Goal: Find specific page/section: Find specific page/section

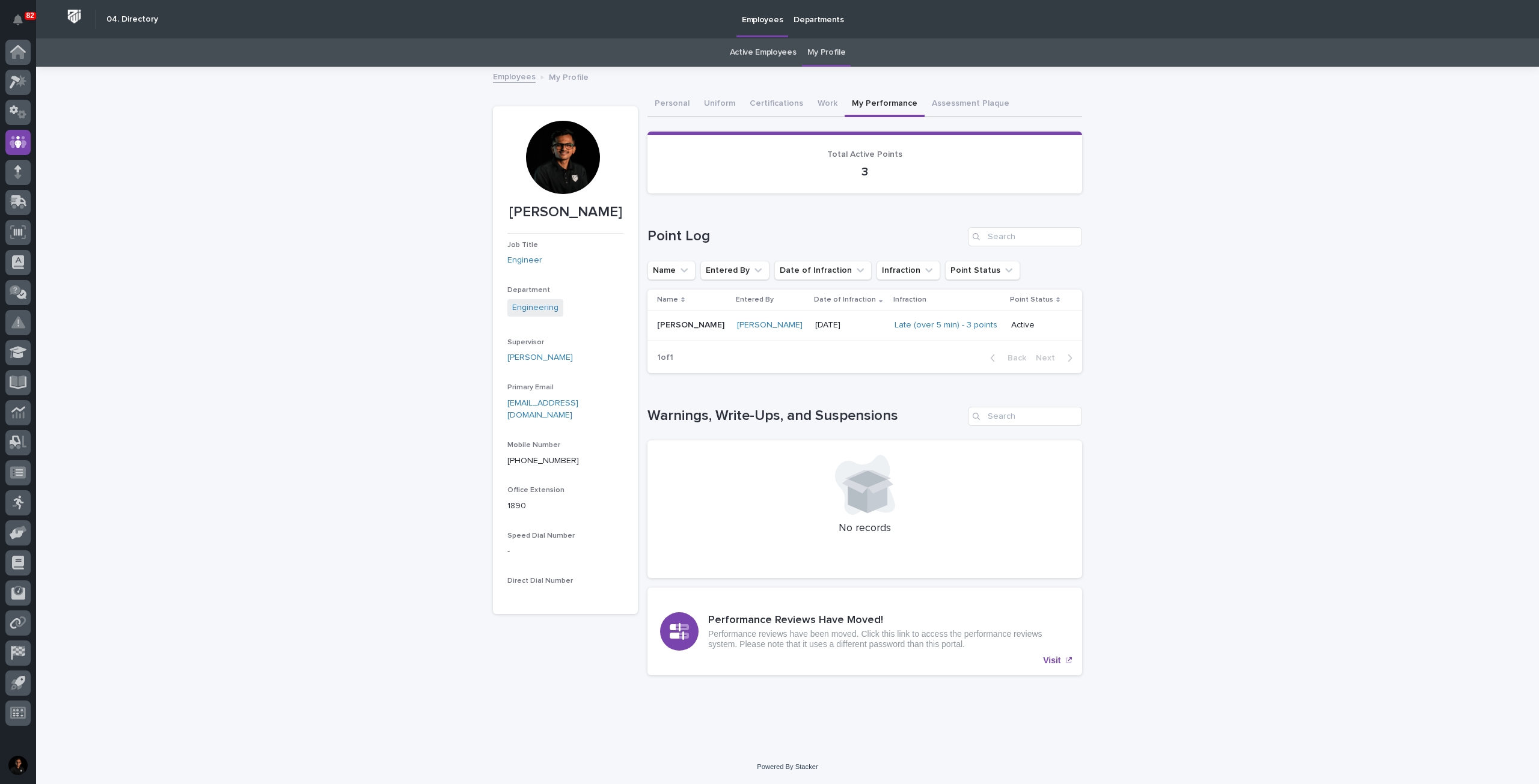
click at [704, 322] on p at bounding box center [692, 325] width 70 height 10
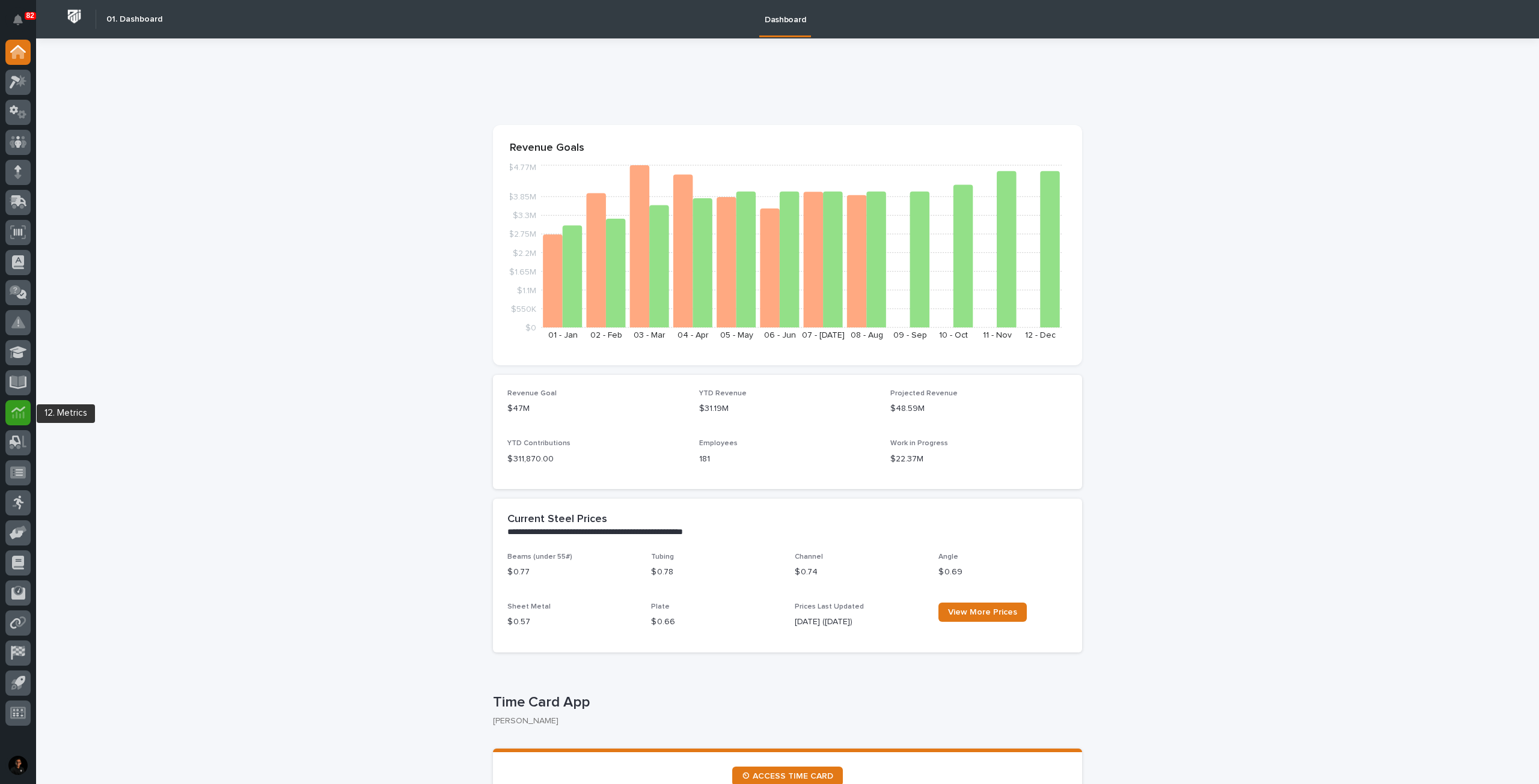
click at [15, 415] on icon at bounding box center [18, 413] width 14 height 14
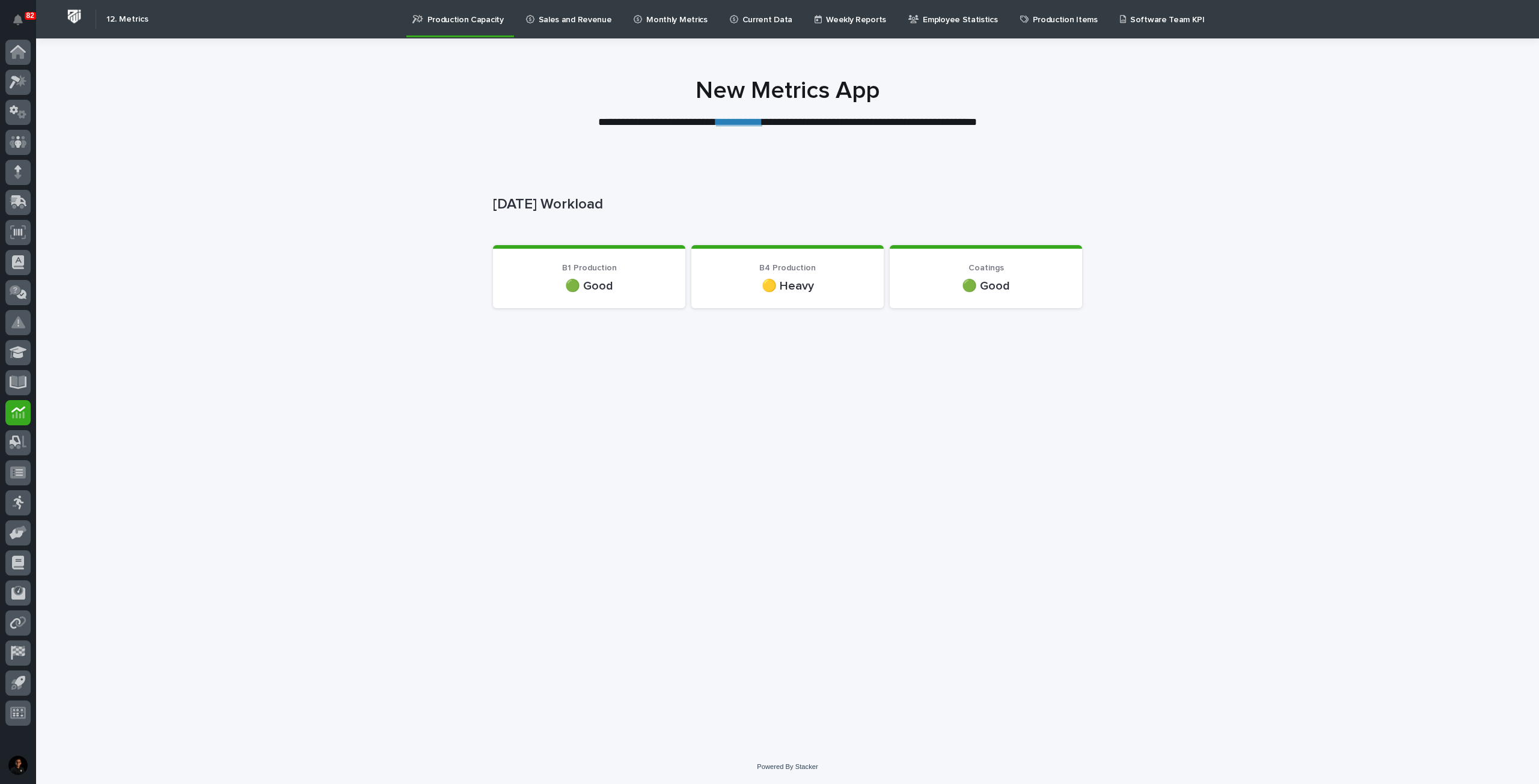
click at [552, 18] on p "Sales and Revenue" at bounding box center [575, 12] width 73 height 25
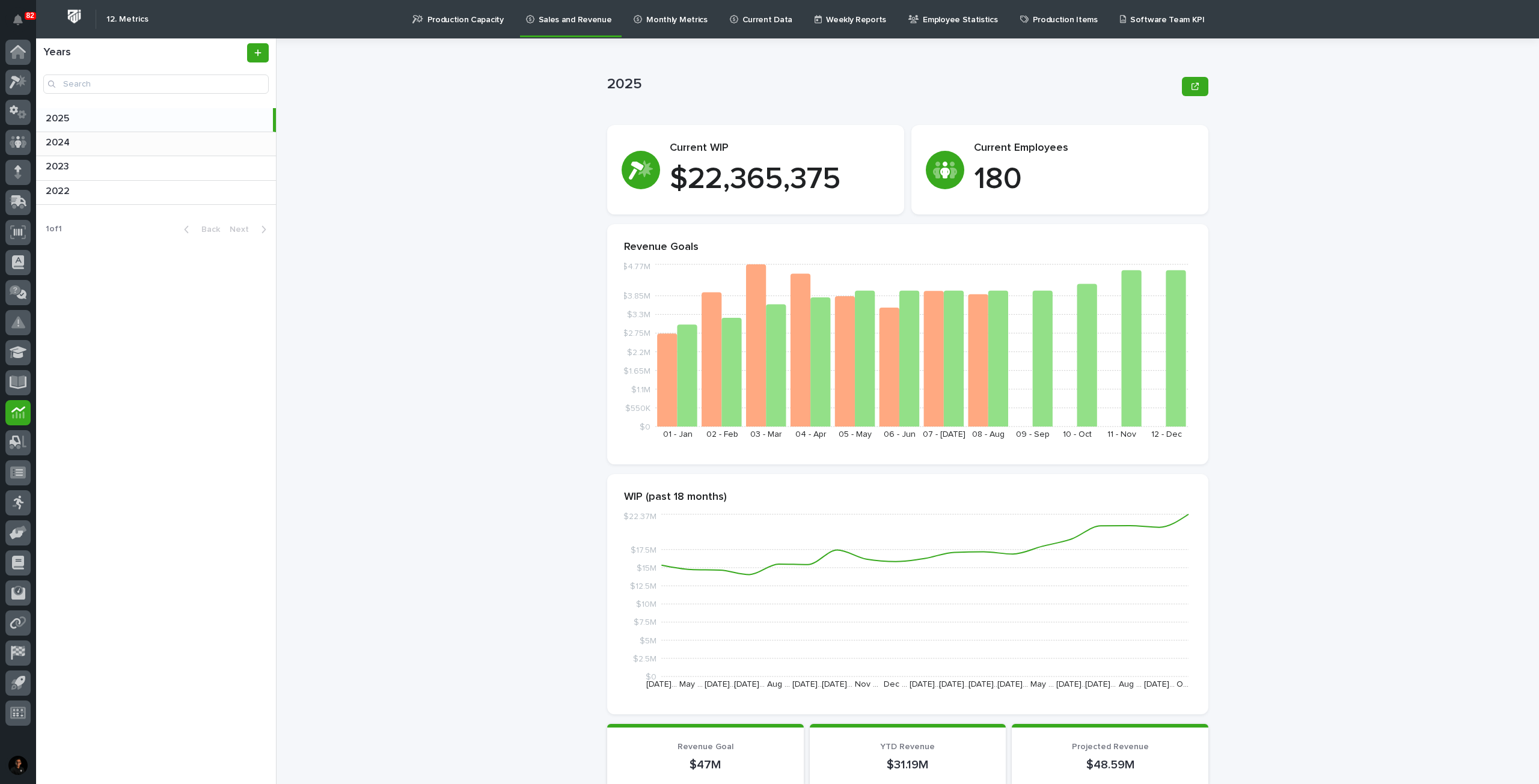
click at [93, 138] on p at bounding box center [158, 142] width 225 height 12
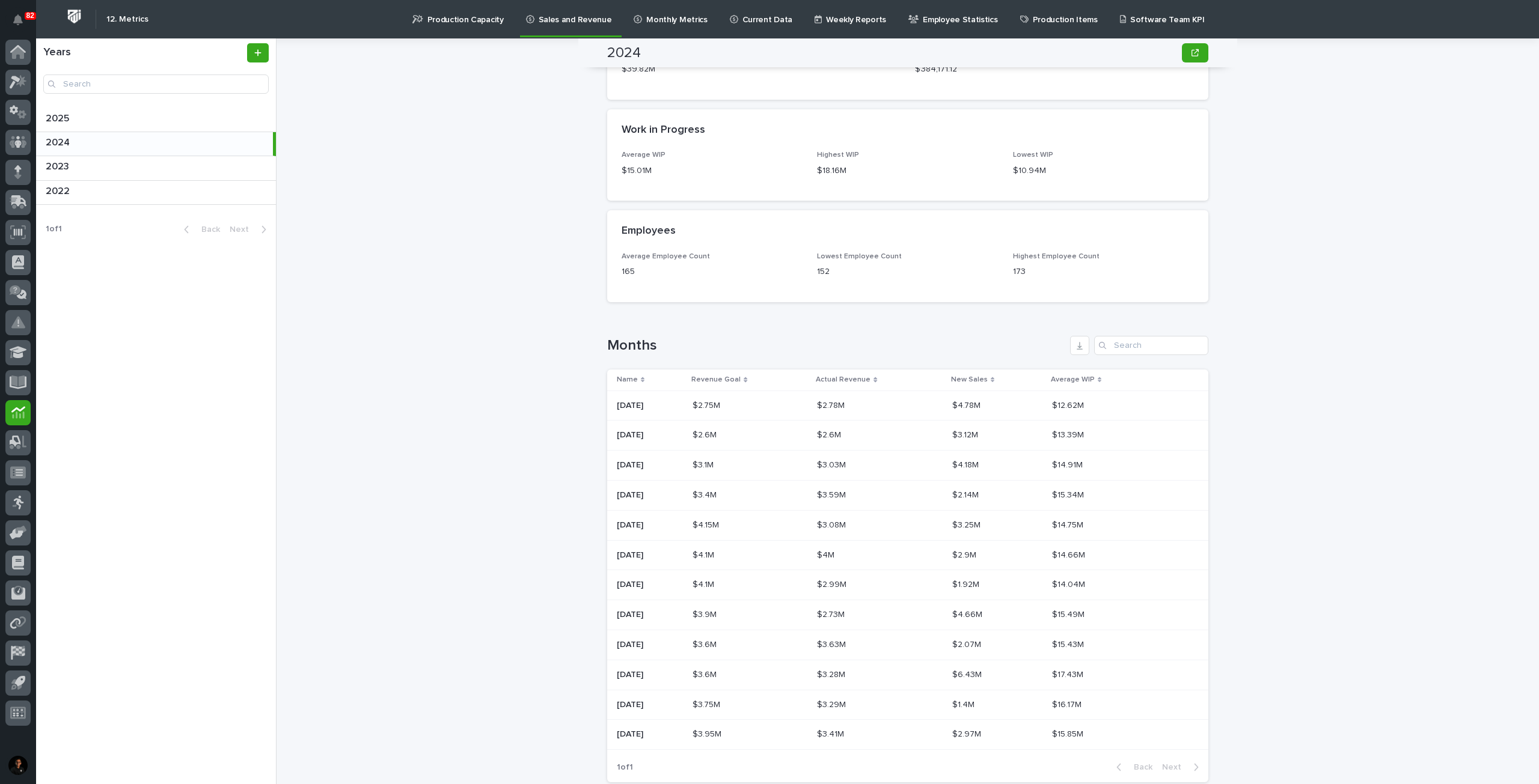
scroll to position [732, 0]
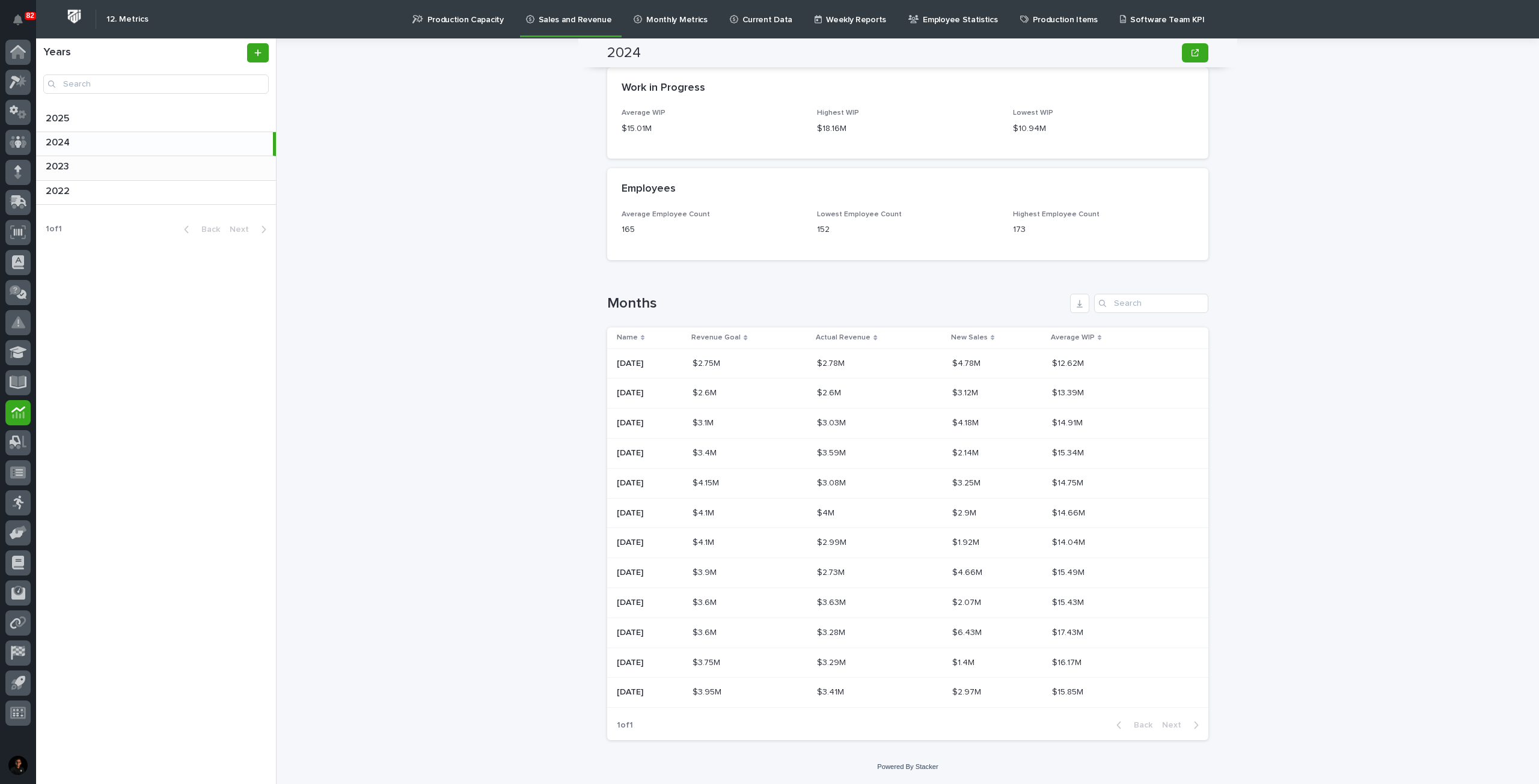
click at [128, 165] on p at bounding box center [158, 166] width 225 height 12
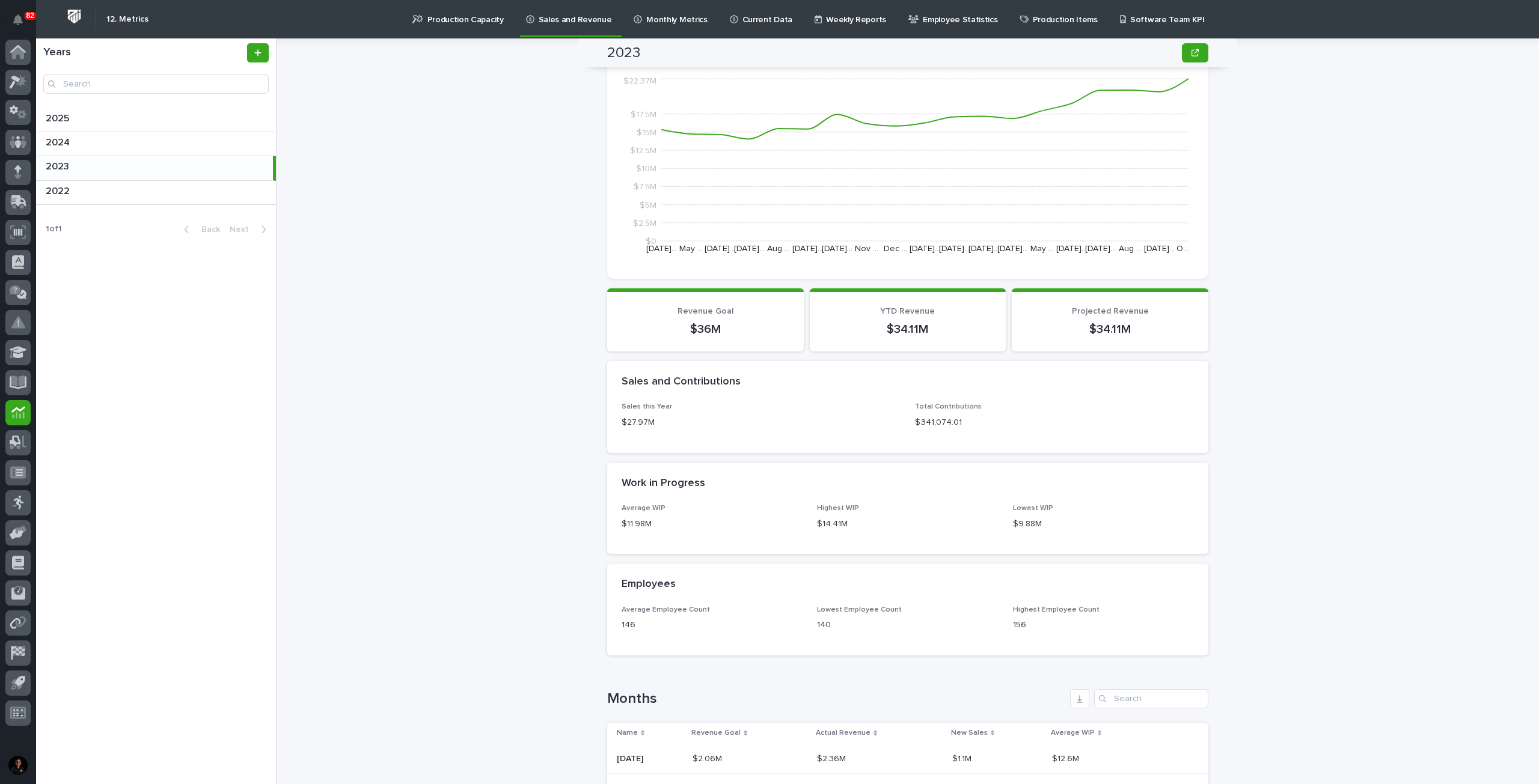
scroll to position [732, 0]
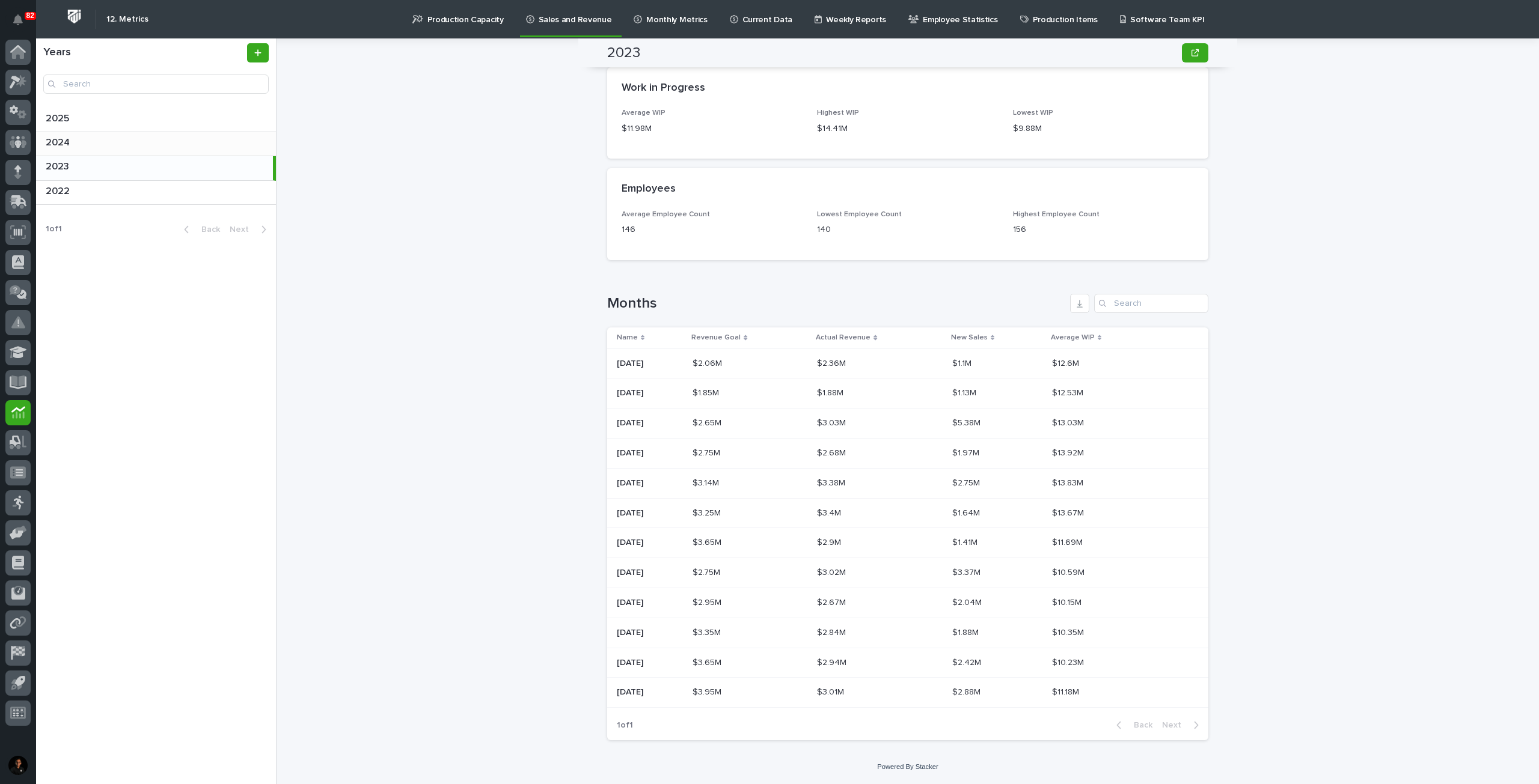
click at [105, 140] on p at bounding box center [158, 142] width 225 height 12
click at [111, 144] on p at bounding box center [157, 142] width 222 height 12
click at [125, 127] on div "2025 2025" at bounding box center [156, 120] width 240 height 23
click at [93, 199] on div "2022 2022" at bounding box center [156, 192] width 240 height 23
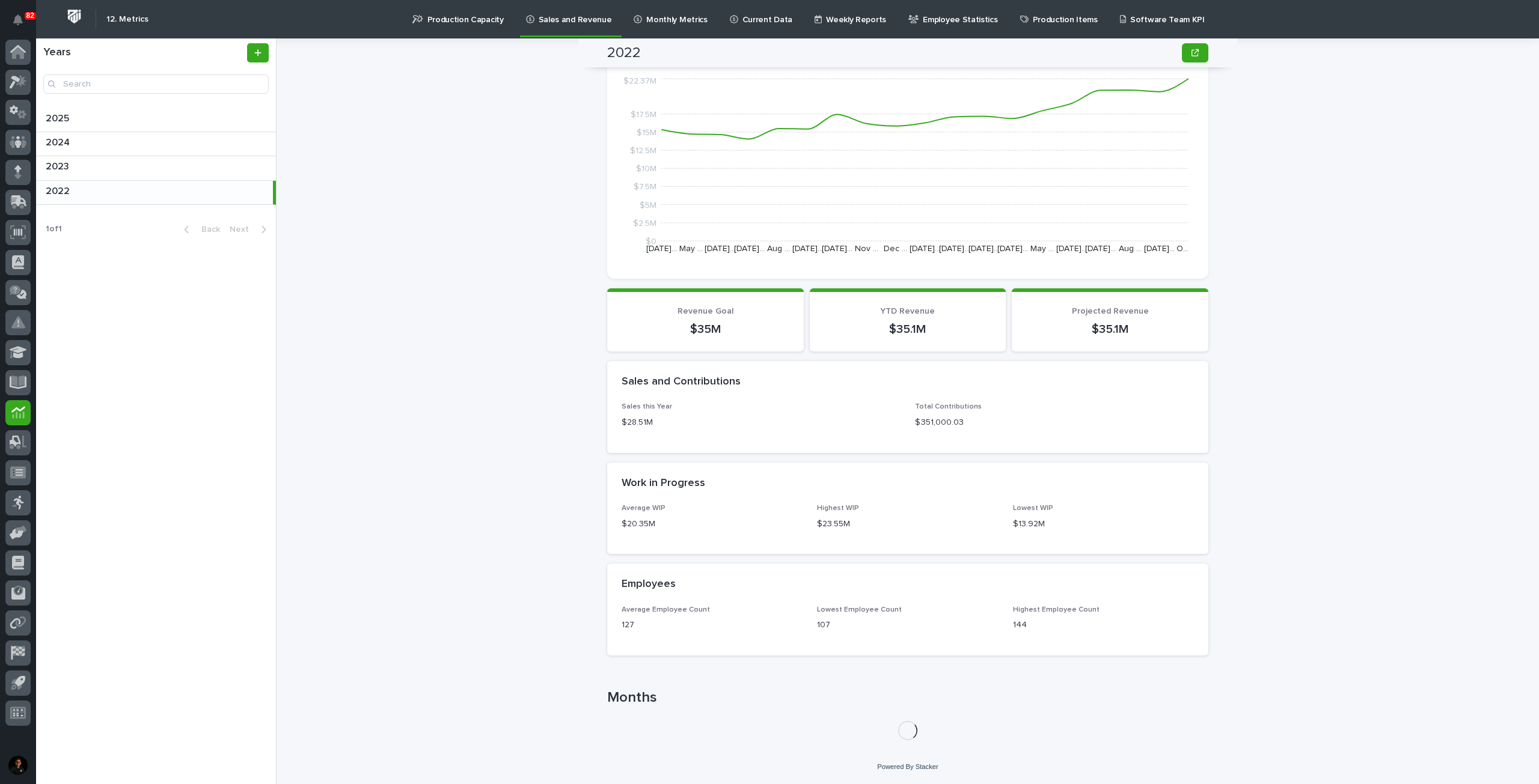
scroll to position [732, 0]
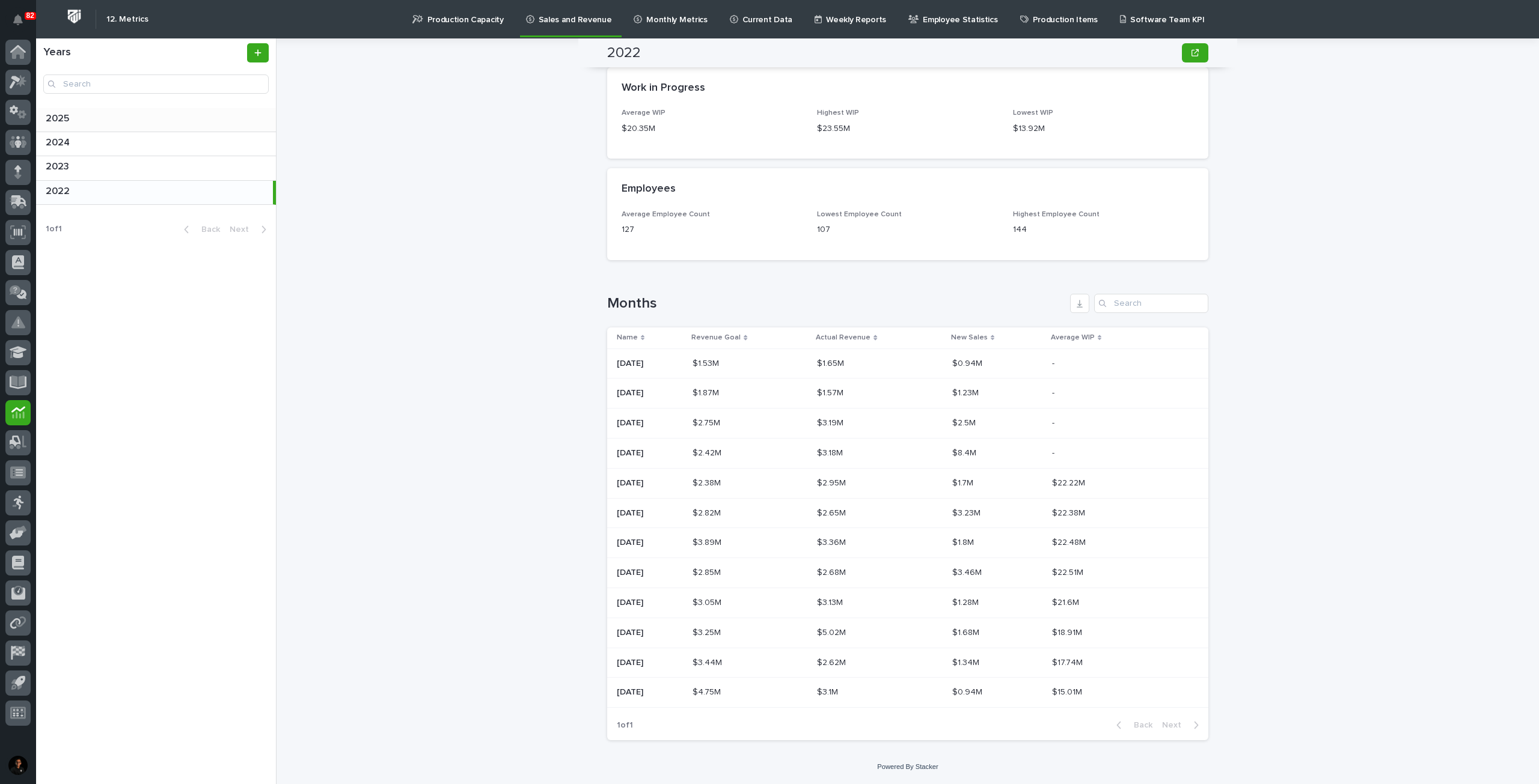
click at [74, 121] on p at bounding box center [158, 118] width 225 height 12
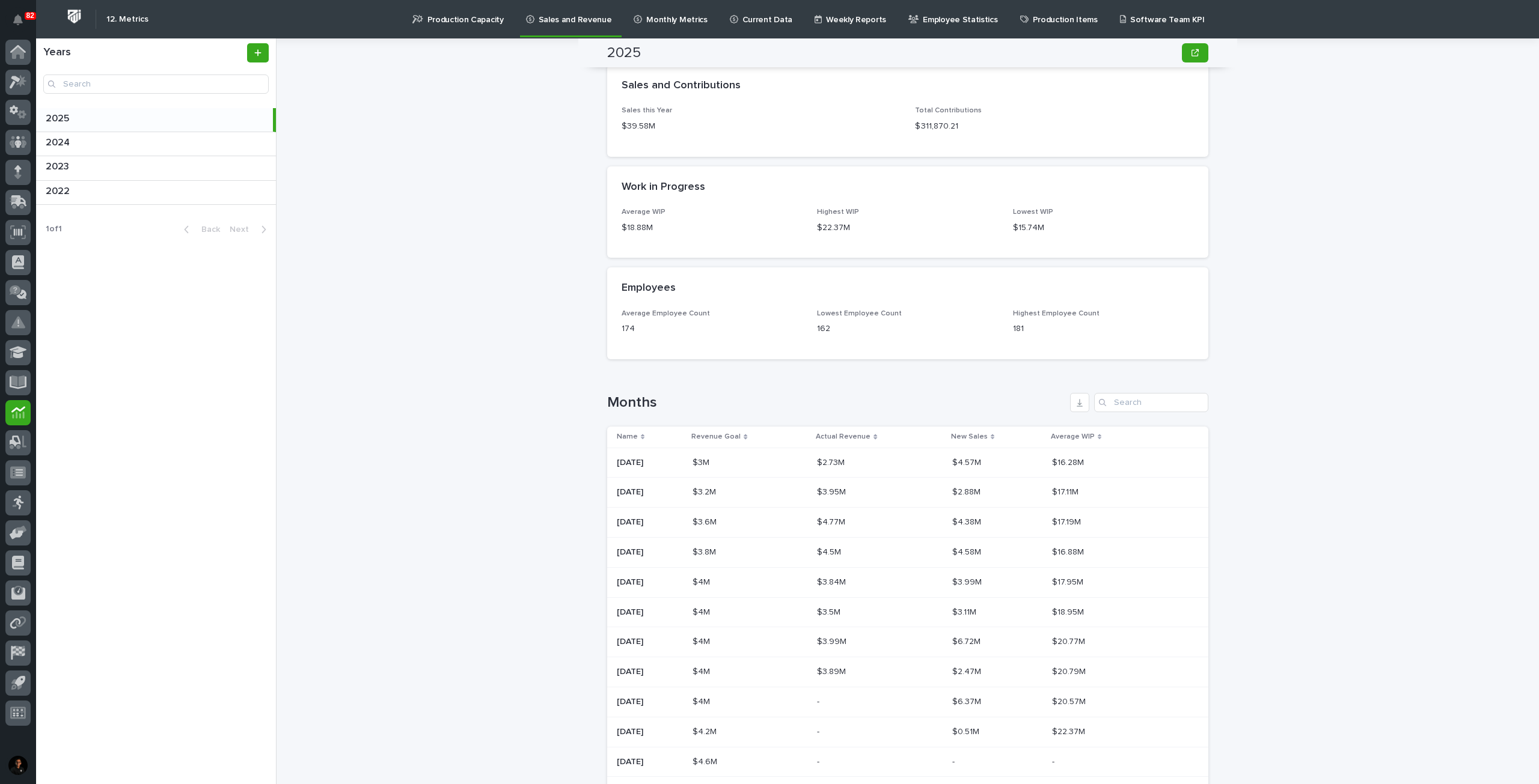
scroll to position [831, 0]
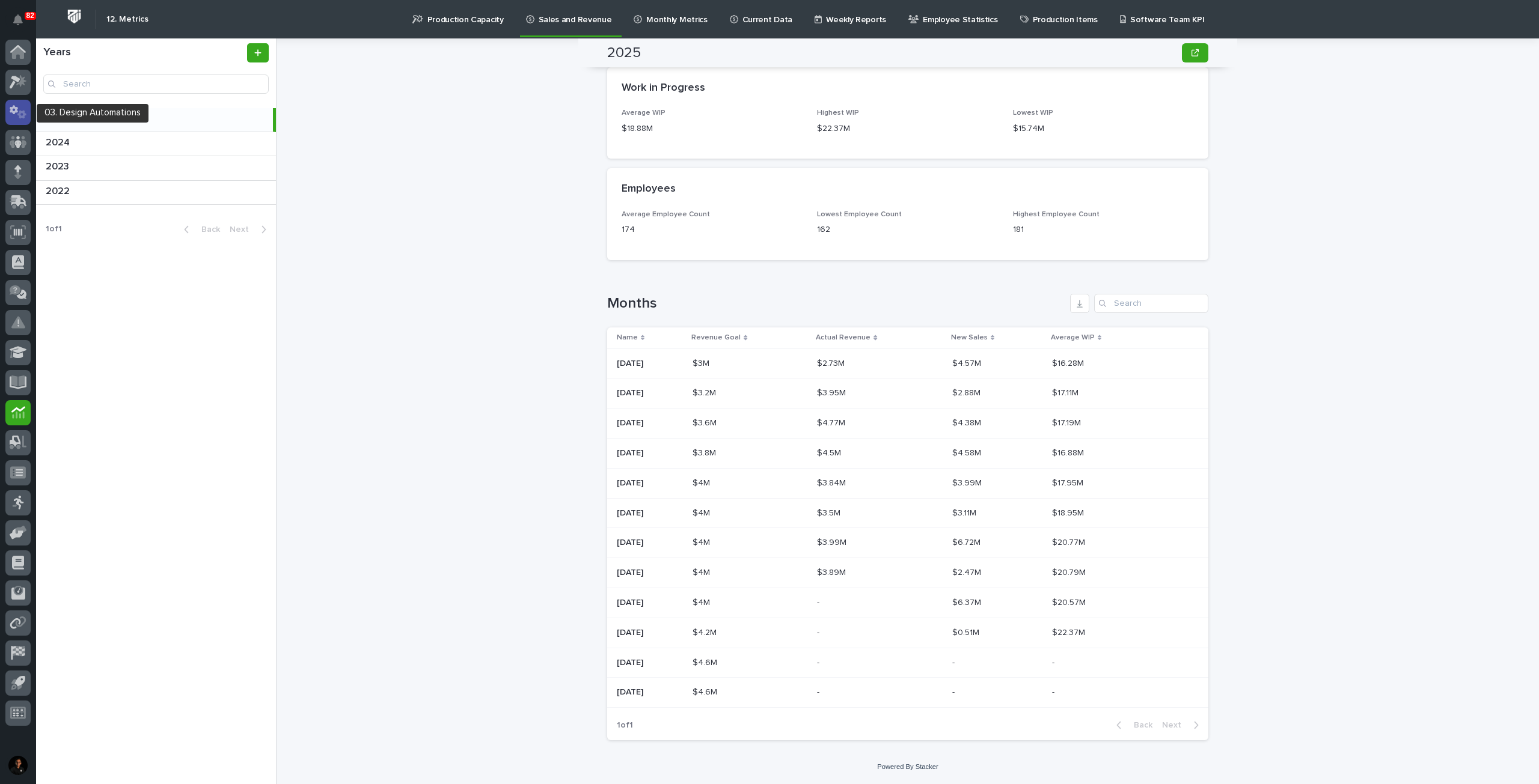
click at [12, 124] on div at bounding box center [18, 112] width 25 height 25
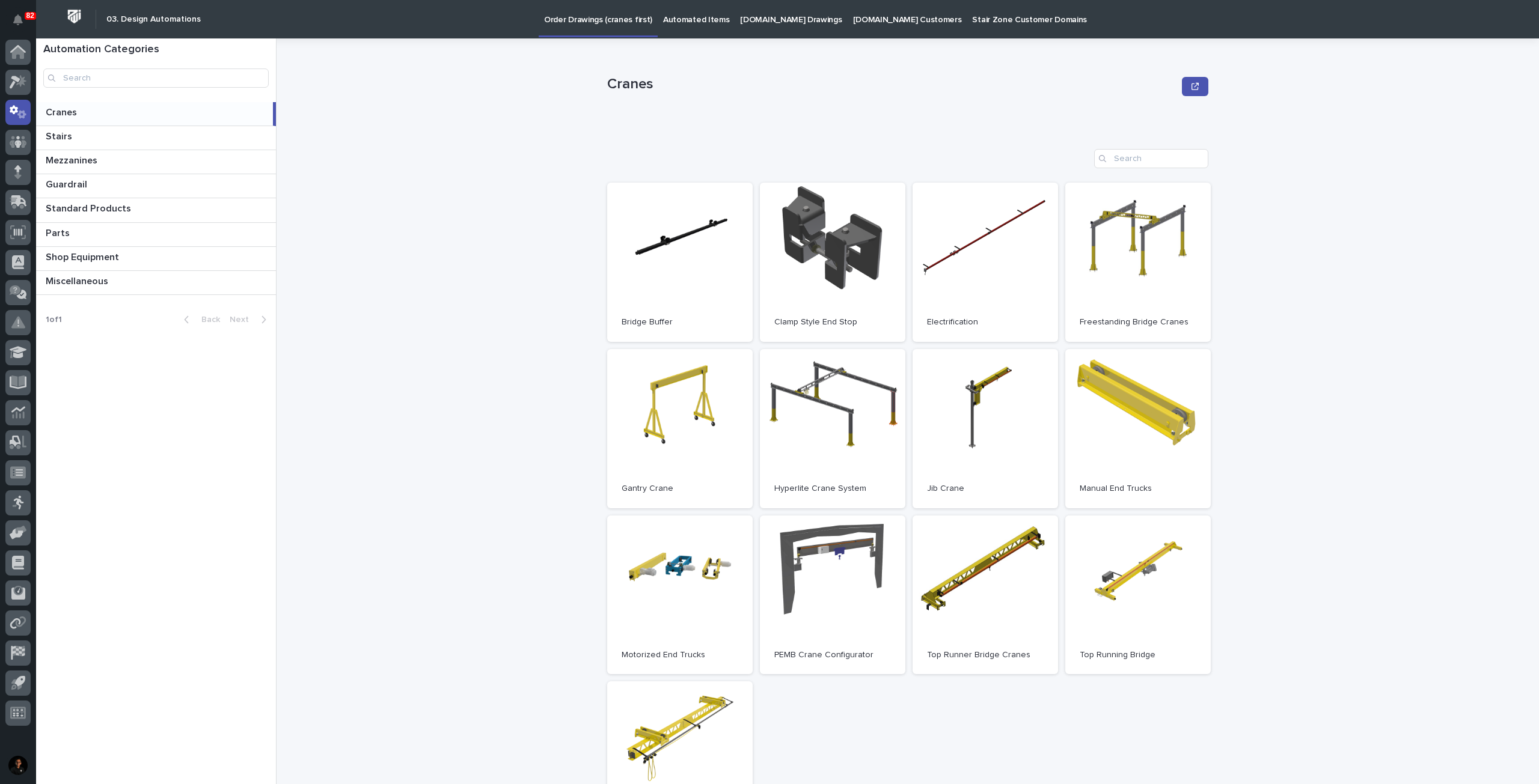
click at [706, 31] on link "Automated Items" at bounding box center [696, 18] width 77 height 37
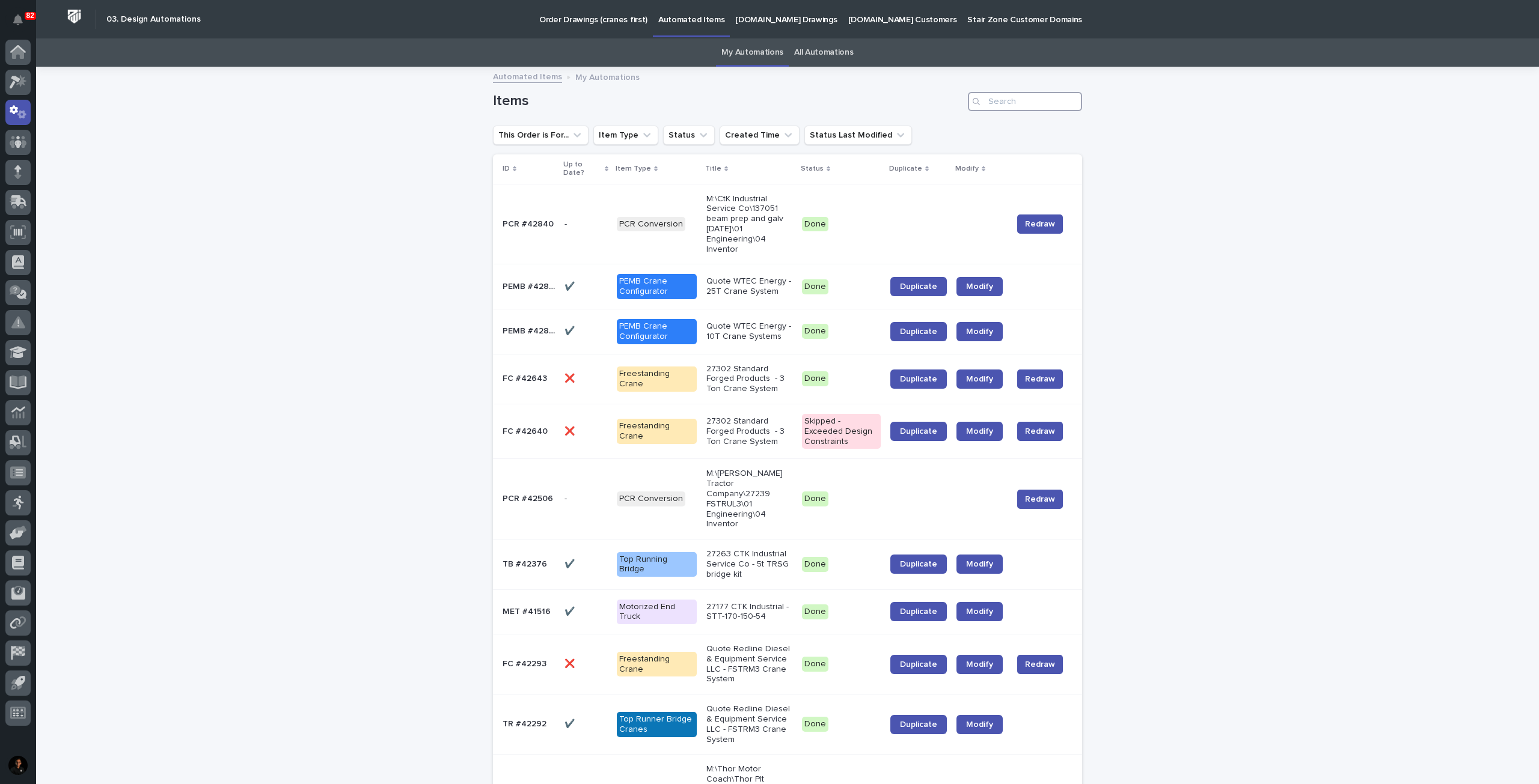
click at [1048, 106] on input "Search" at bounding box center [1024, 101] width 114 height 19
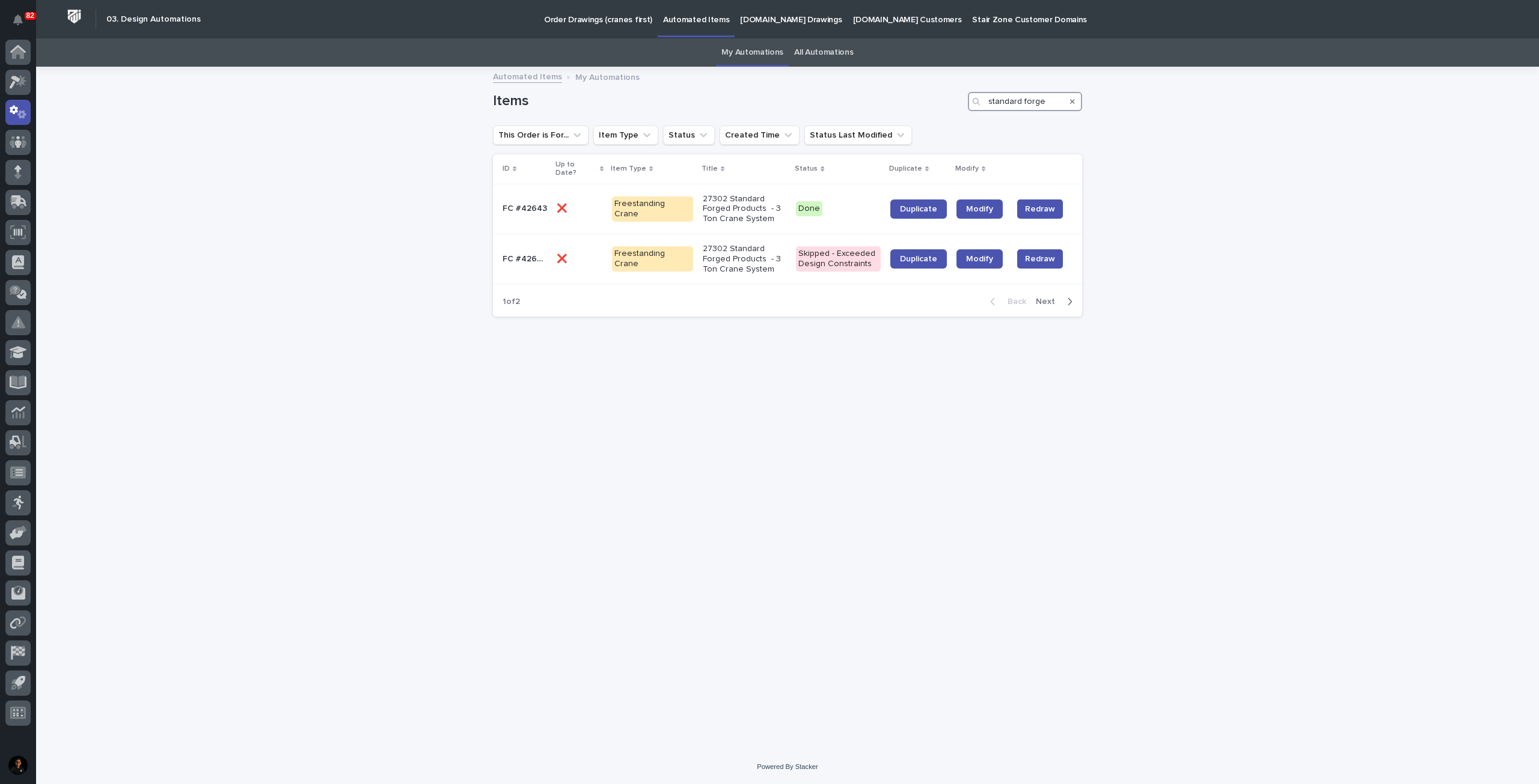
type input "standard forged"
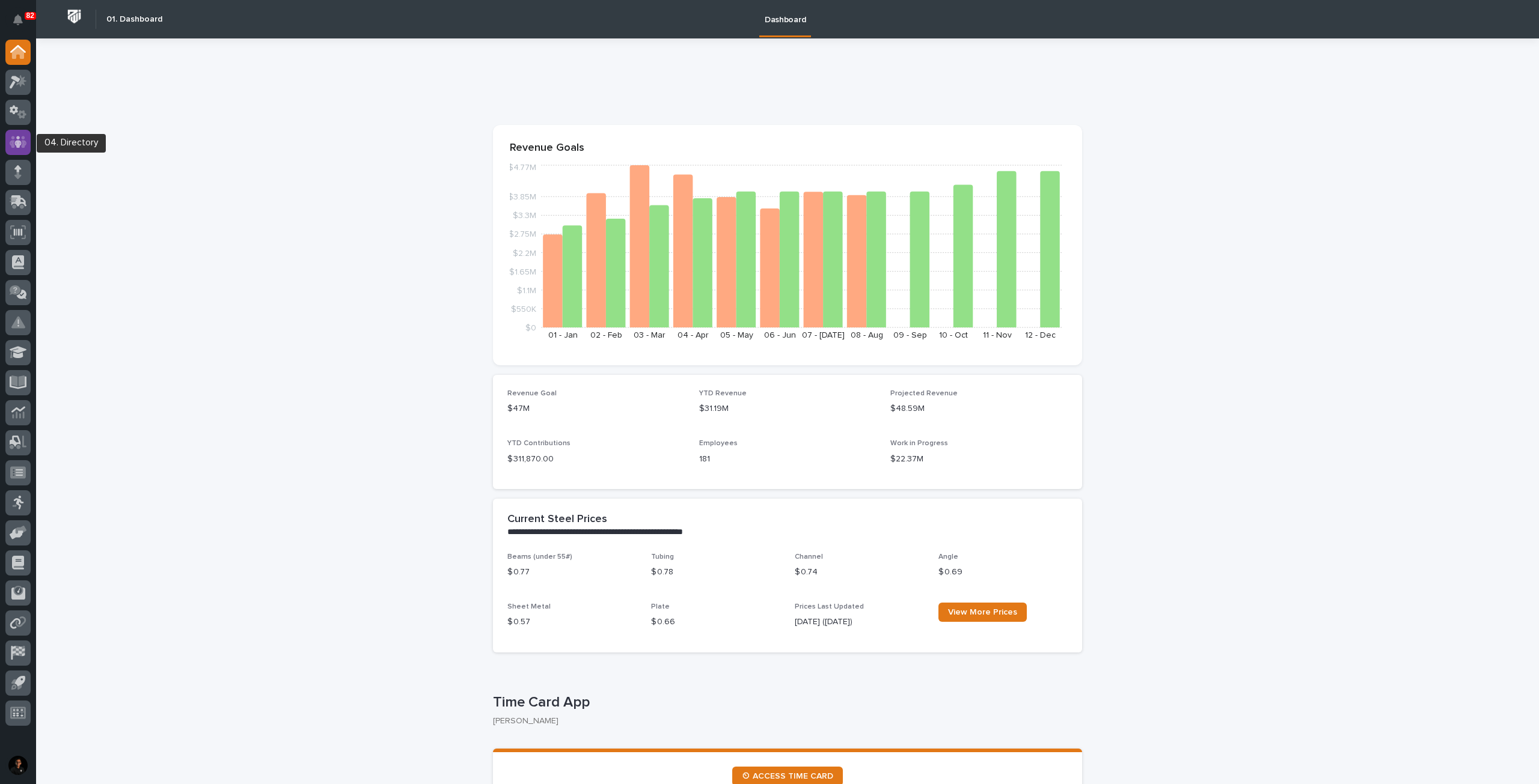
click at [24, 145] on icon at bounding box center [18, 142] width 17 height 12
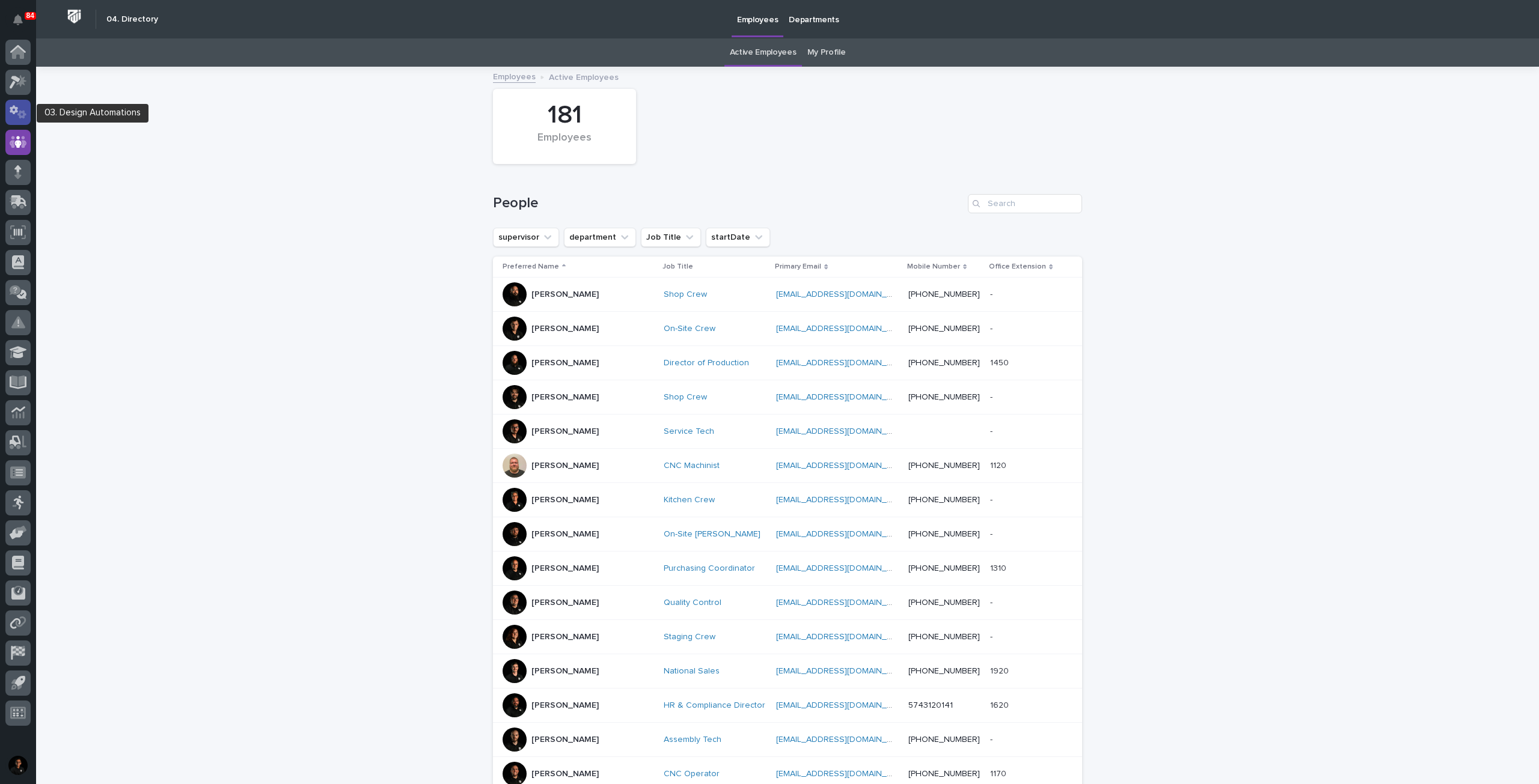
click at [13, 112] on icon at bounding box center [14, 109] width 8 height 9
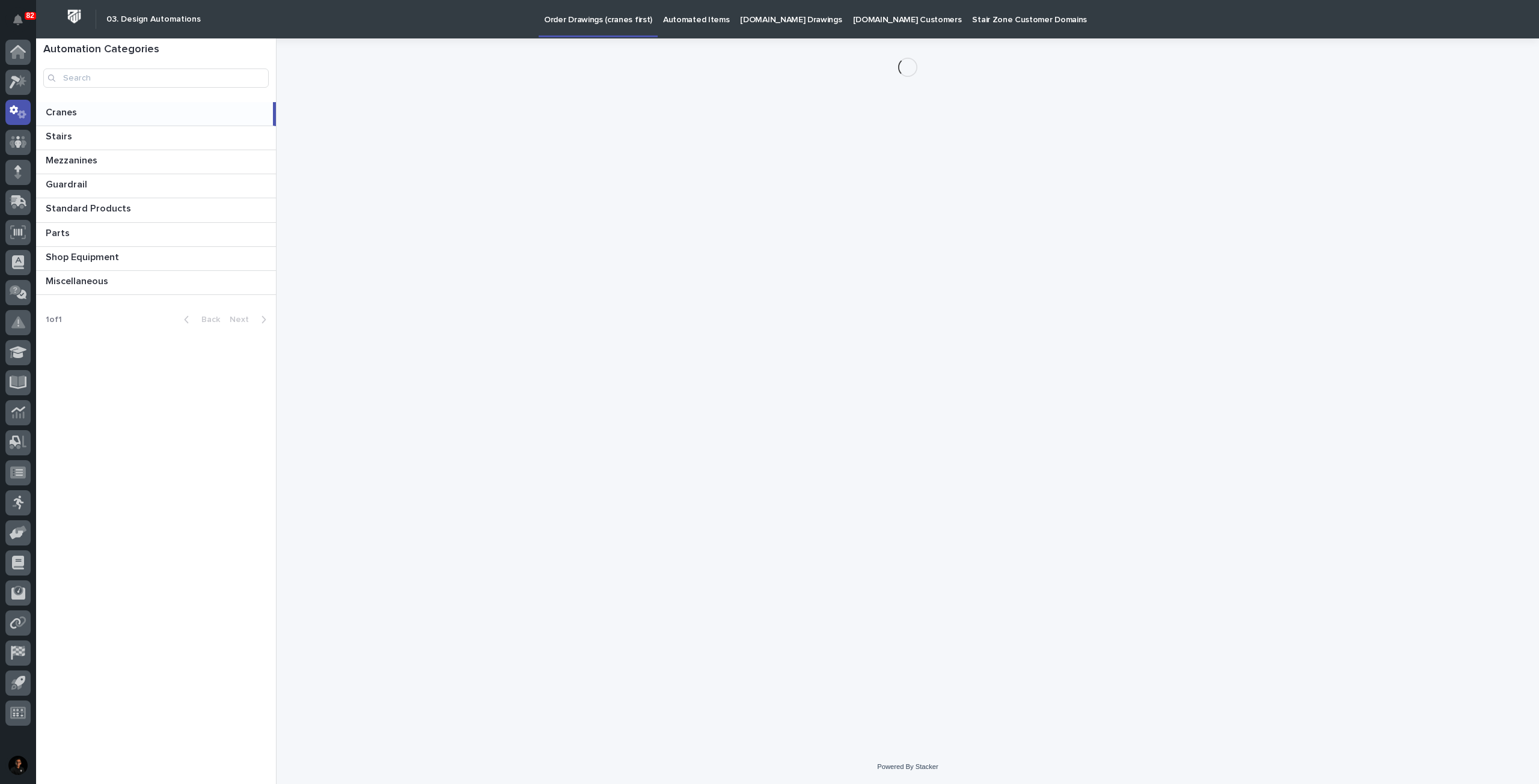
click at [673, 25] on link "Automated Items" at bounding box center [696, 18] width 77 height 37
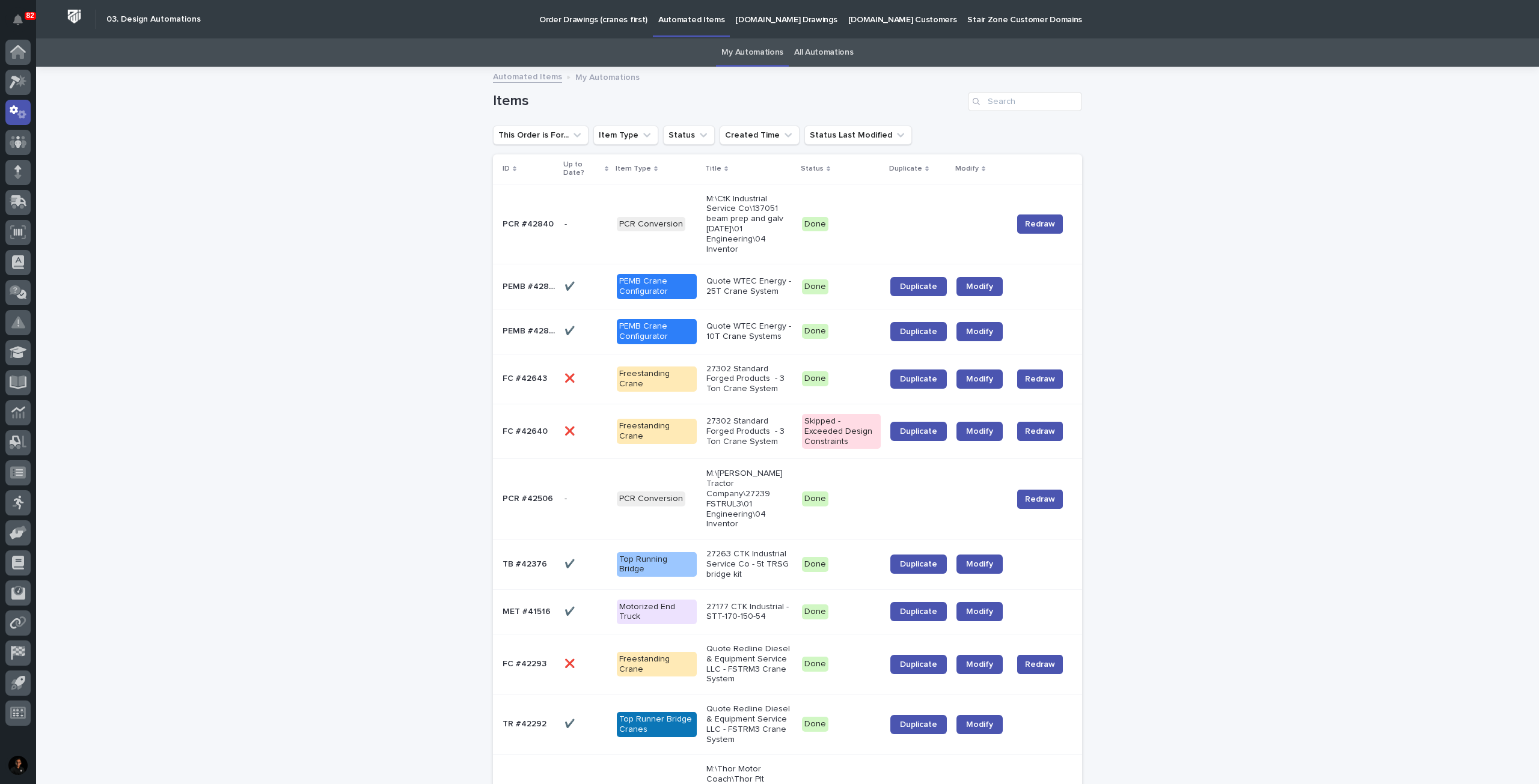
click at [828, 51] on link "All Automations" at bounding box center [823, 52] width 59 height 28
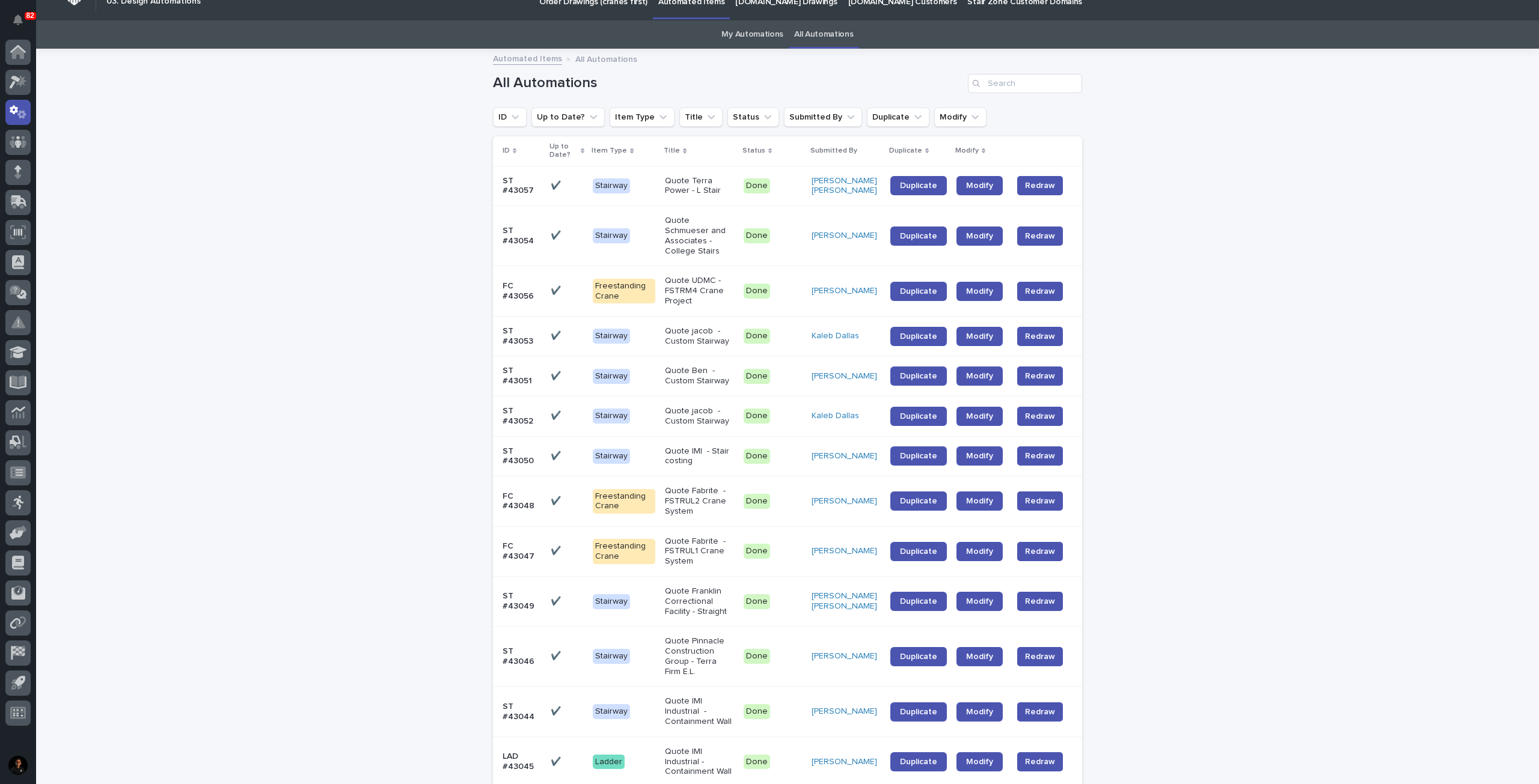
scroll to position [17, 0]
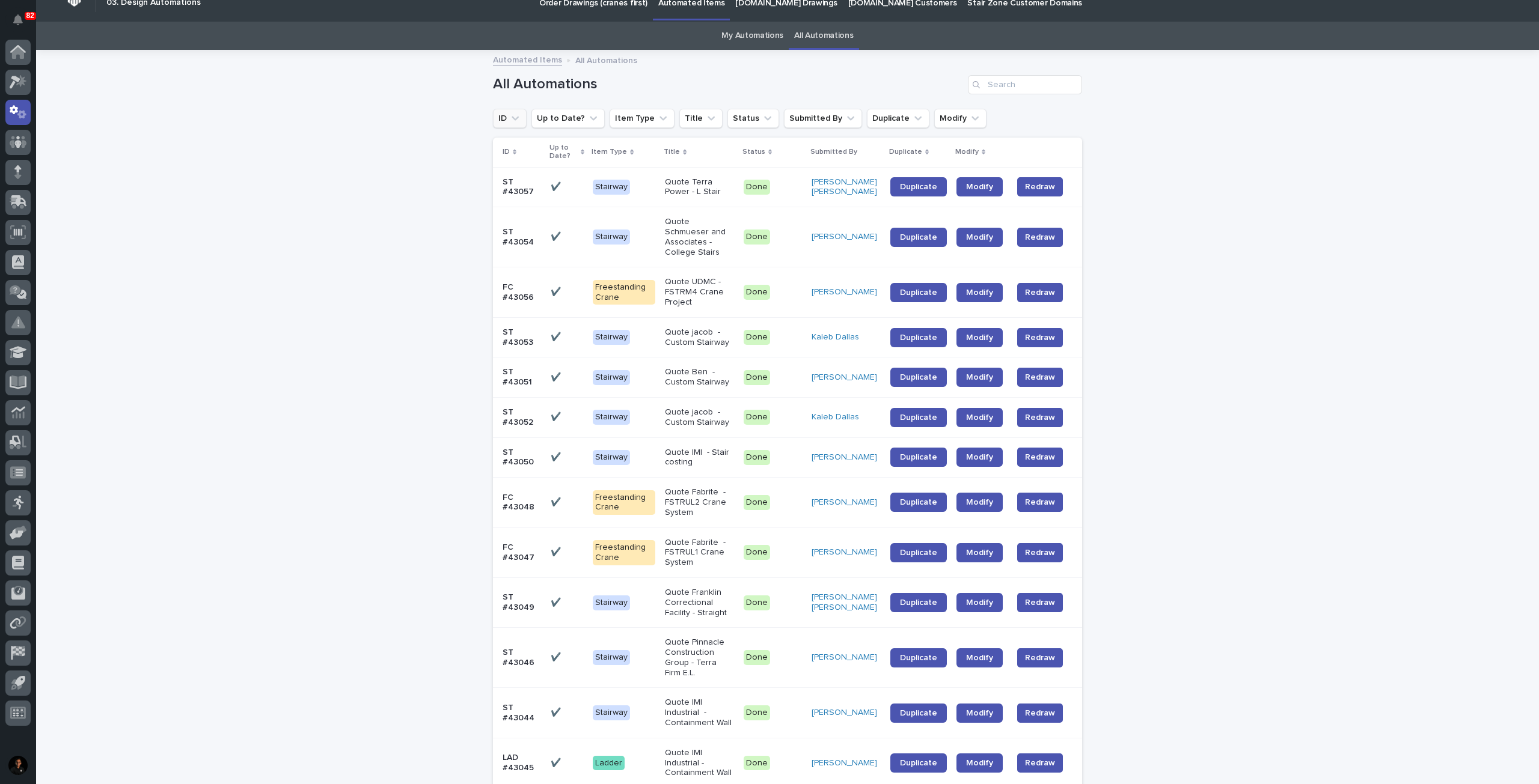
click at [501, 118] on button "ID" at bounding box center [509, 118] width 34 height 19
click at [557, 172] on input at bounding box center [574, 172] width 153 height 19
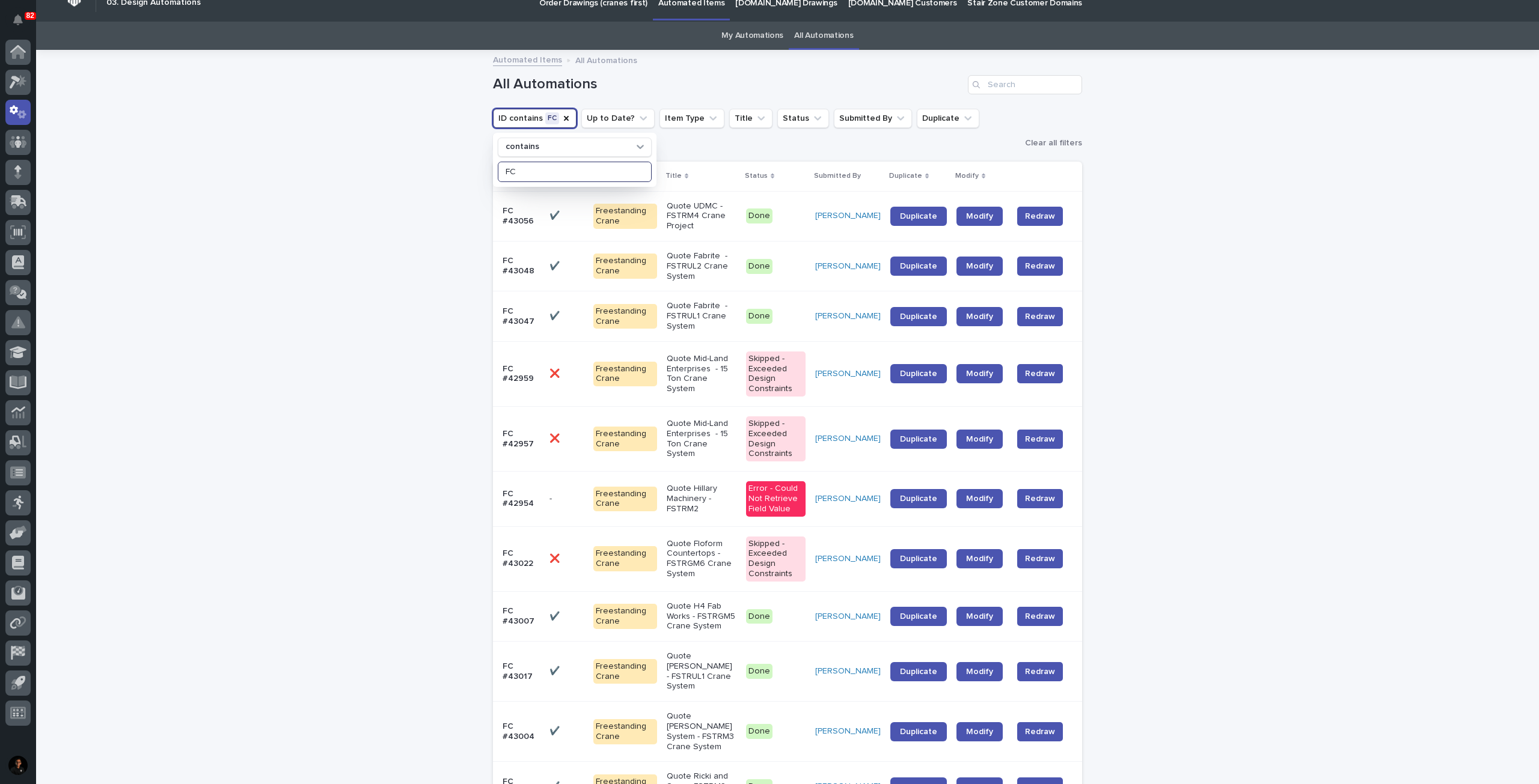
type input "FC"
click at [575, 311] on p at bounding box center [567, 316] width 34 height 10
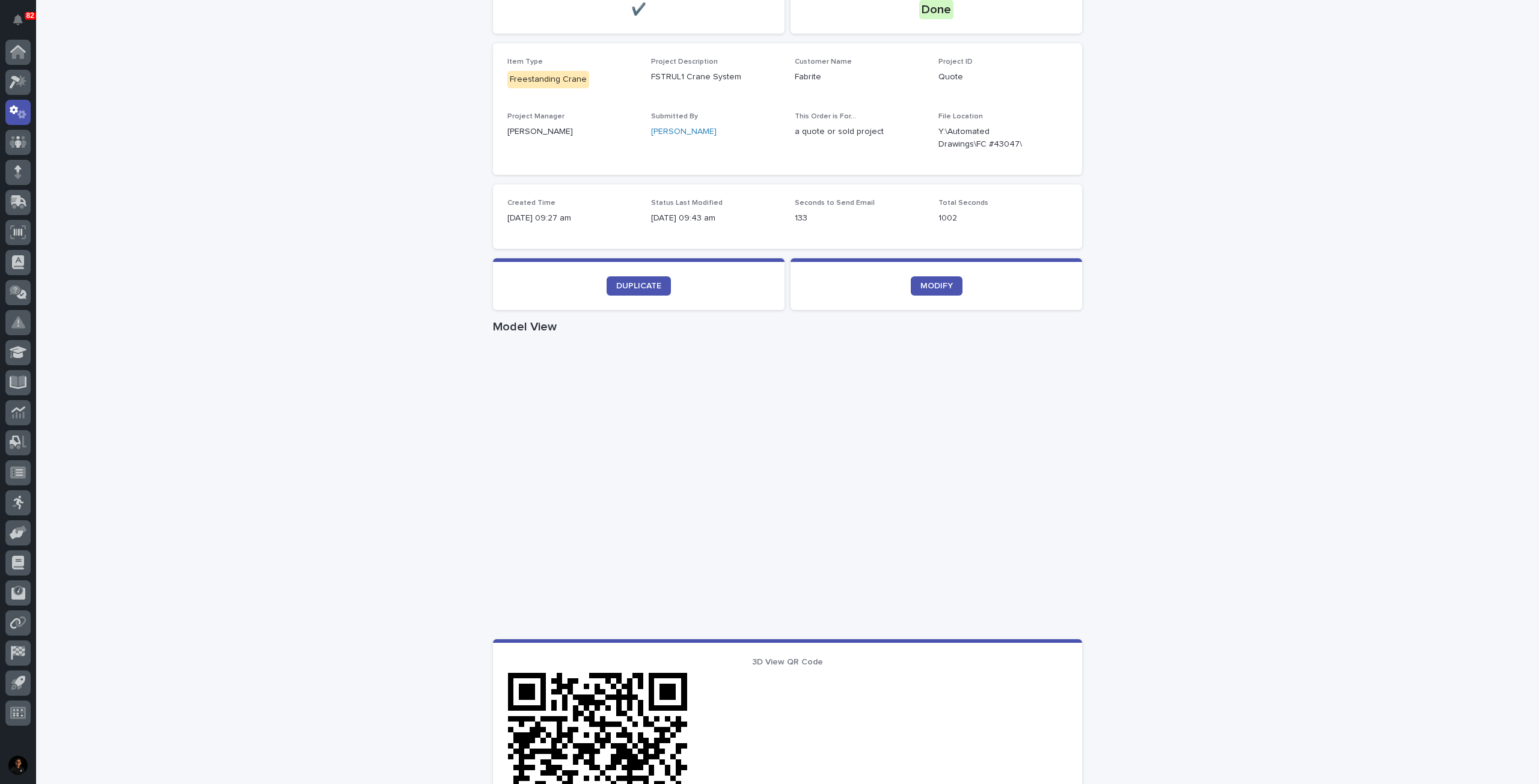
scroll to position [300, 0]
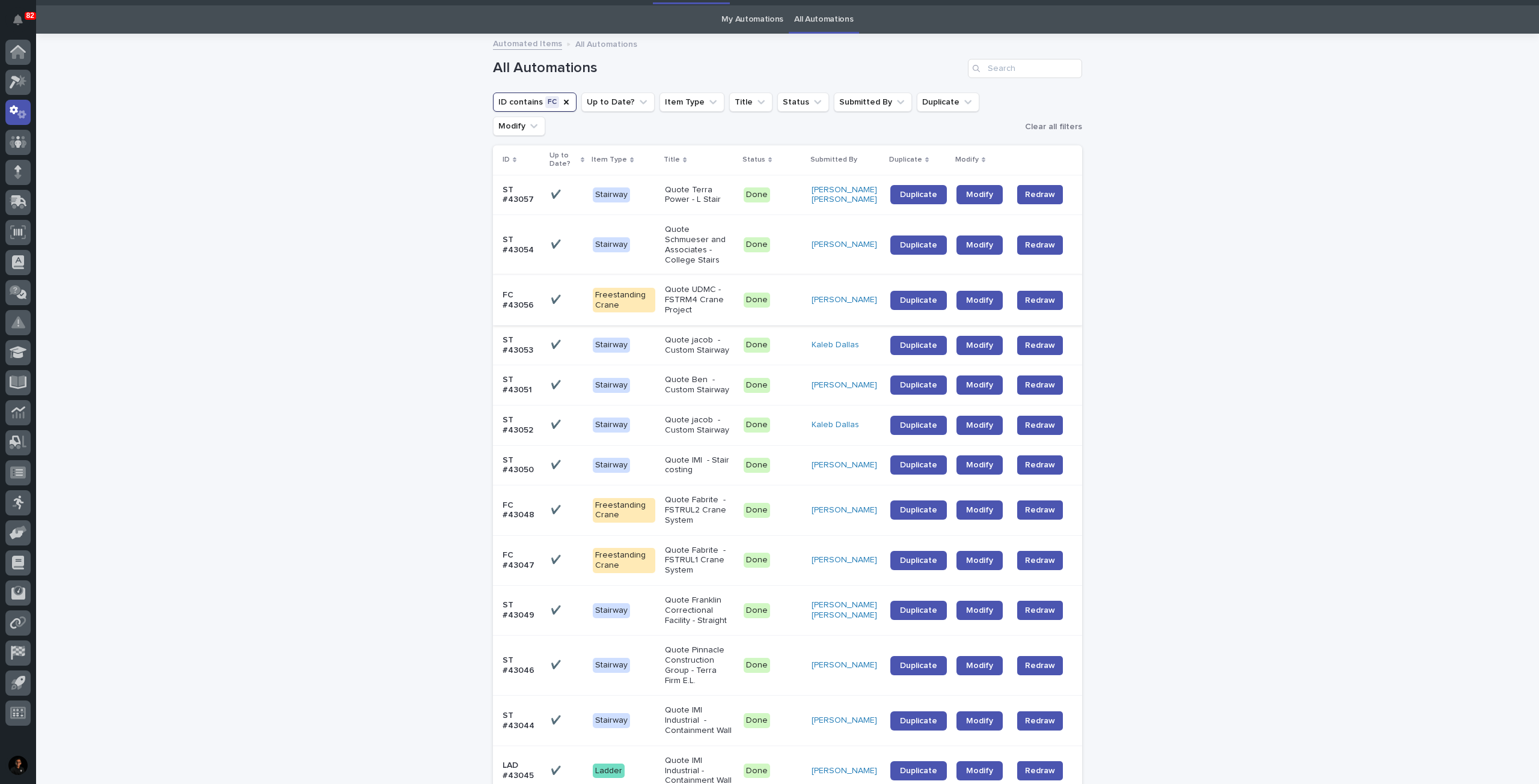
scroll to position [38, 0]
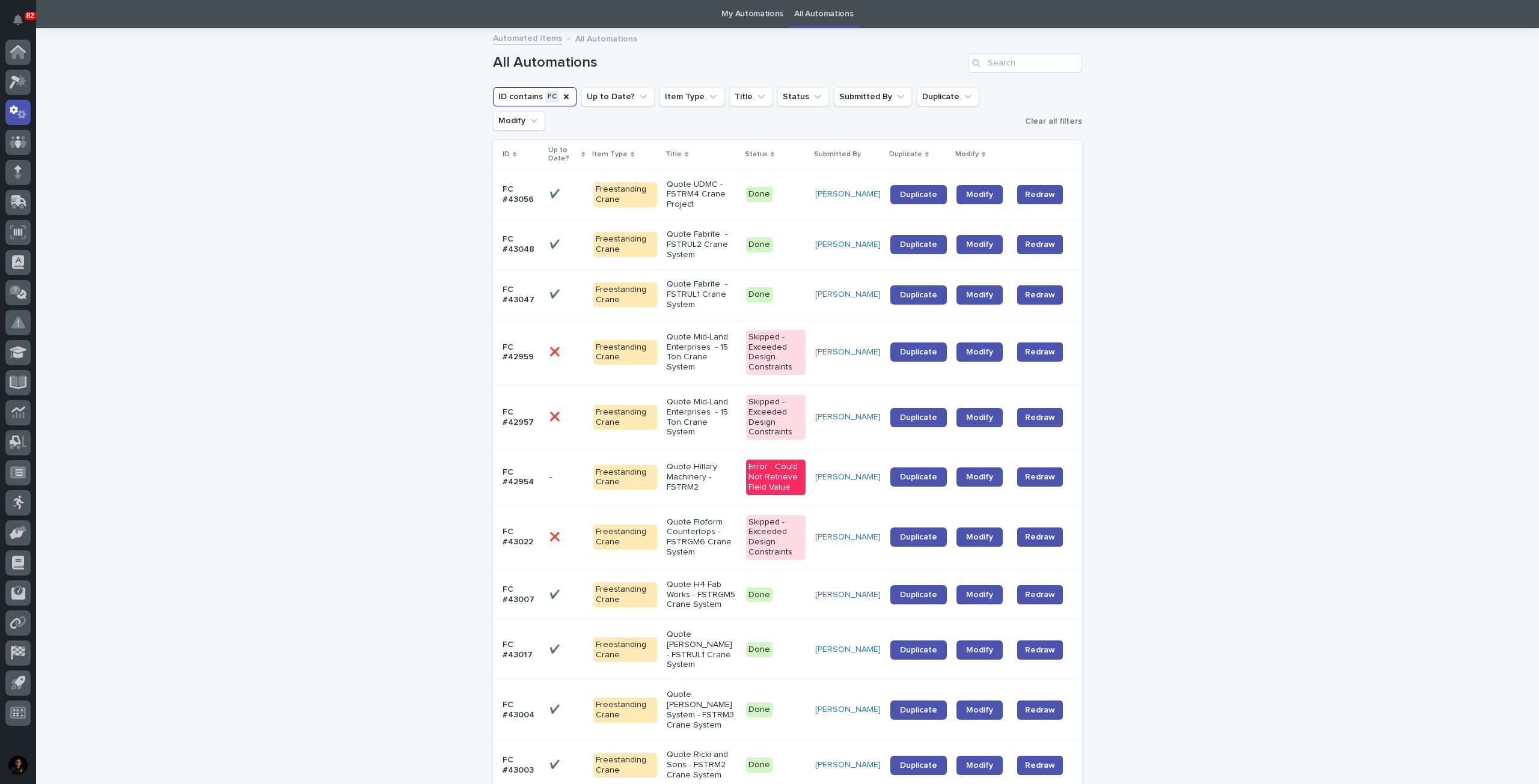
click at [558, 237] on p "✔️" at bounding box center [556, 244] width 12 height 12
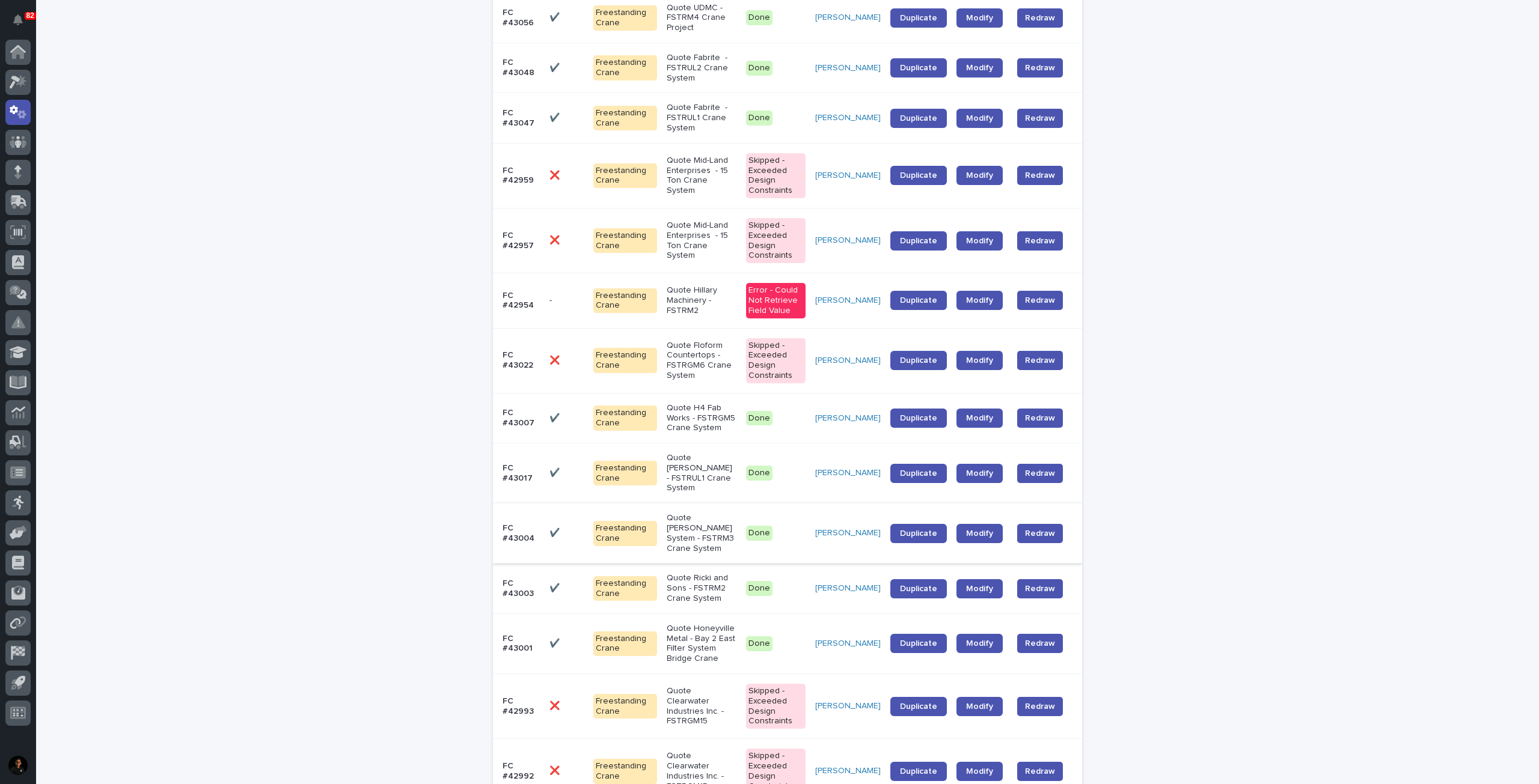
scroll to position [279, 0]
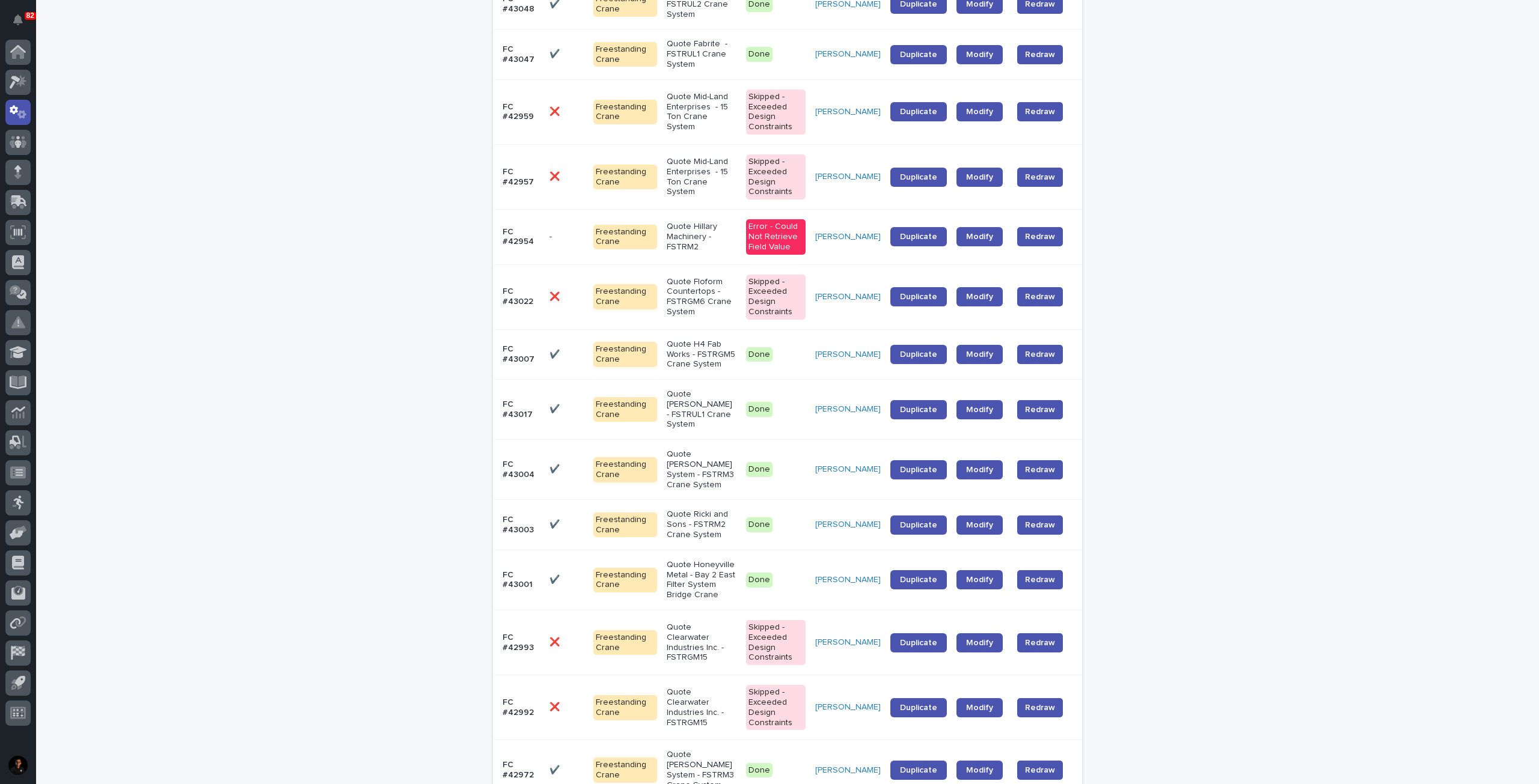
click at [556, 402] on p "✔️" at bounding box center [556, 408] width 12 height 12
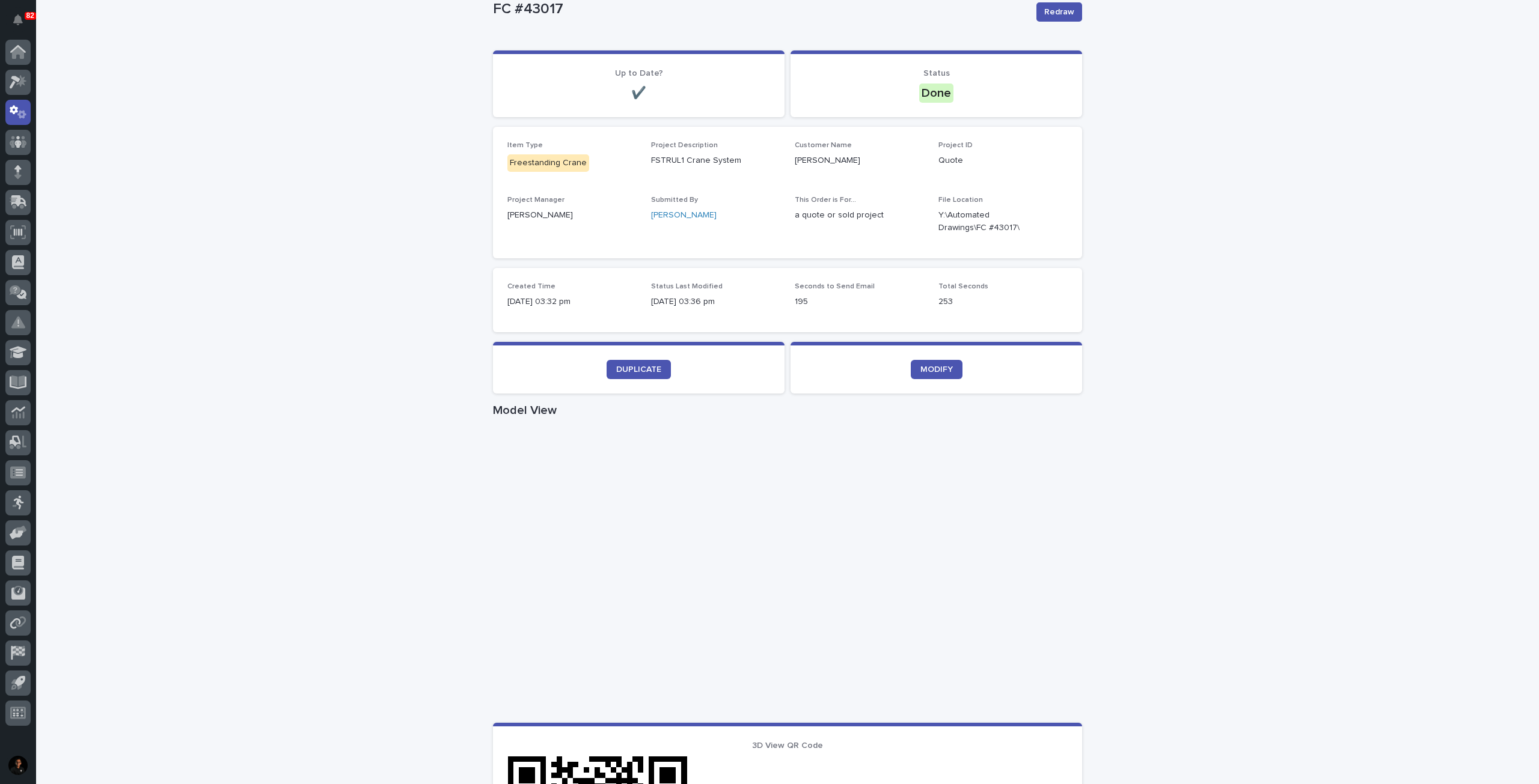
scroll to position [120, 0]
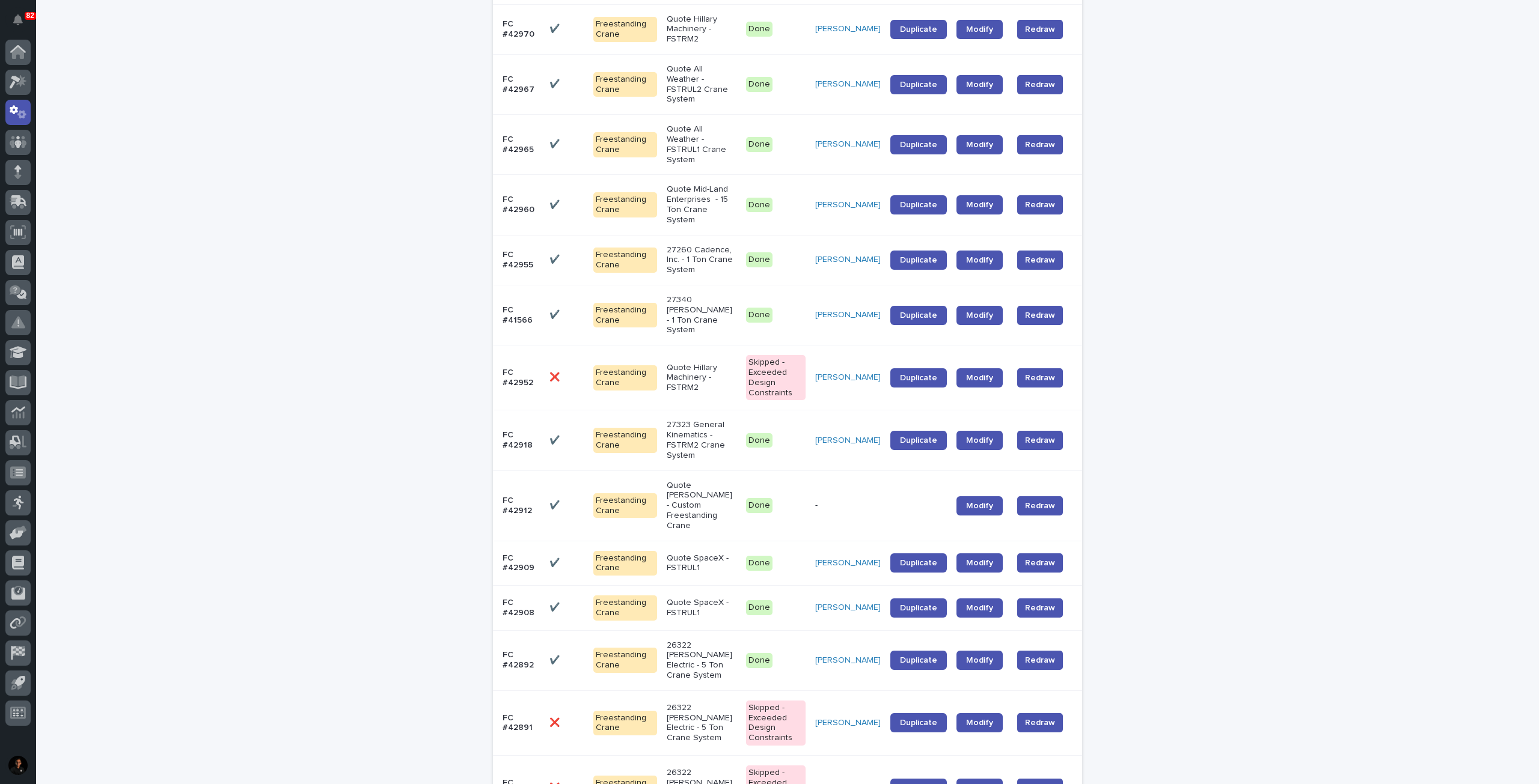
scroll to position [1223, 0]
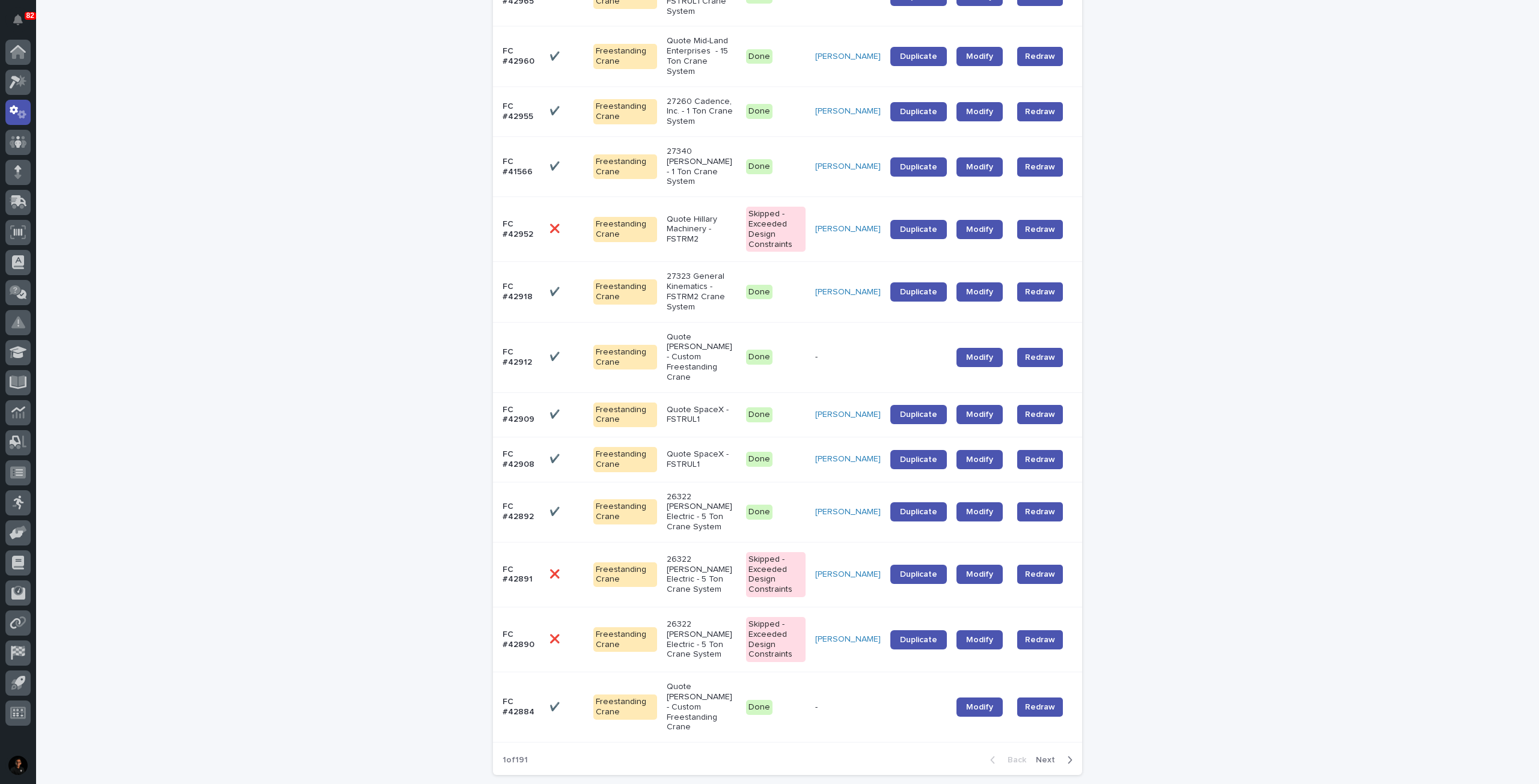
click at [566, 507] on p at bounding box center [567, 512] width 34 height 10
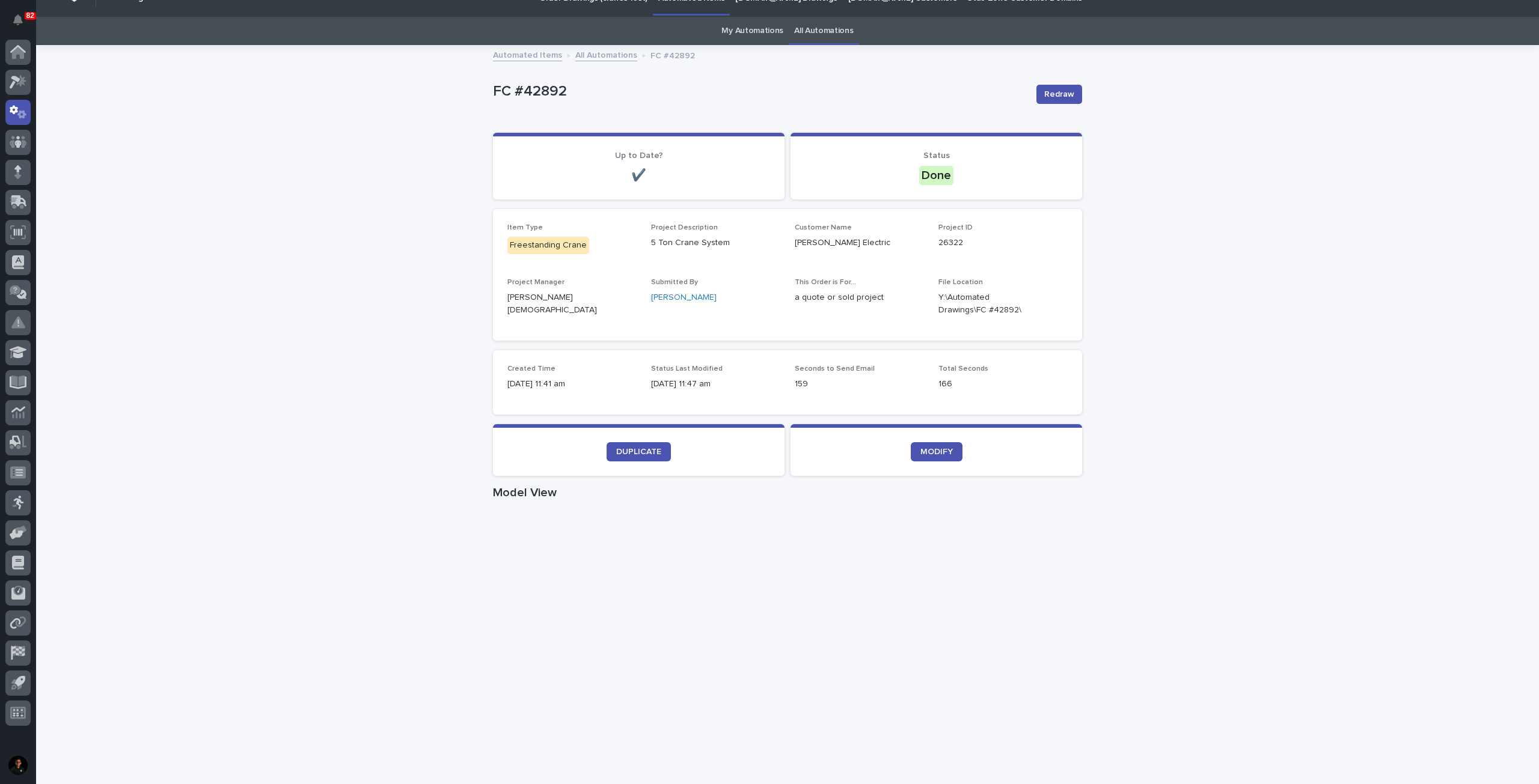
scroll to position [60, 0]
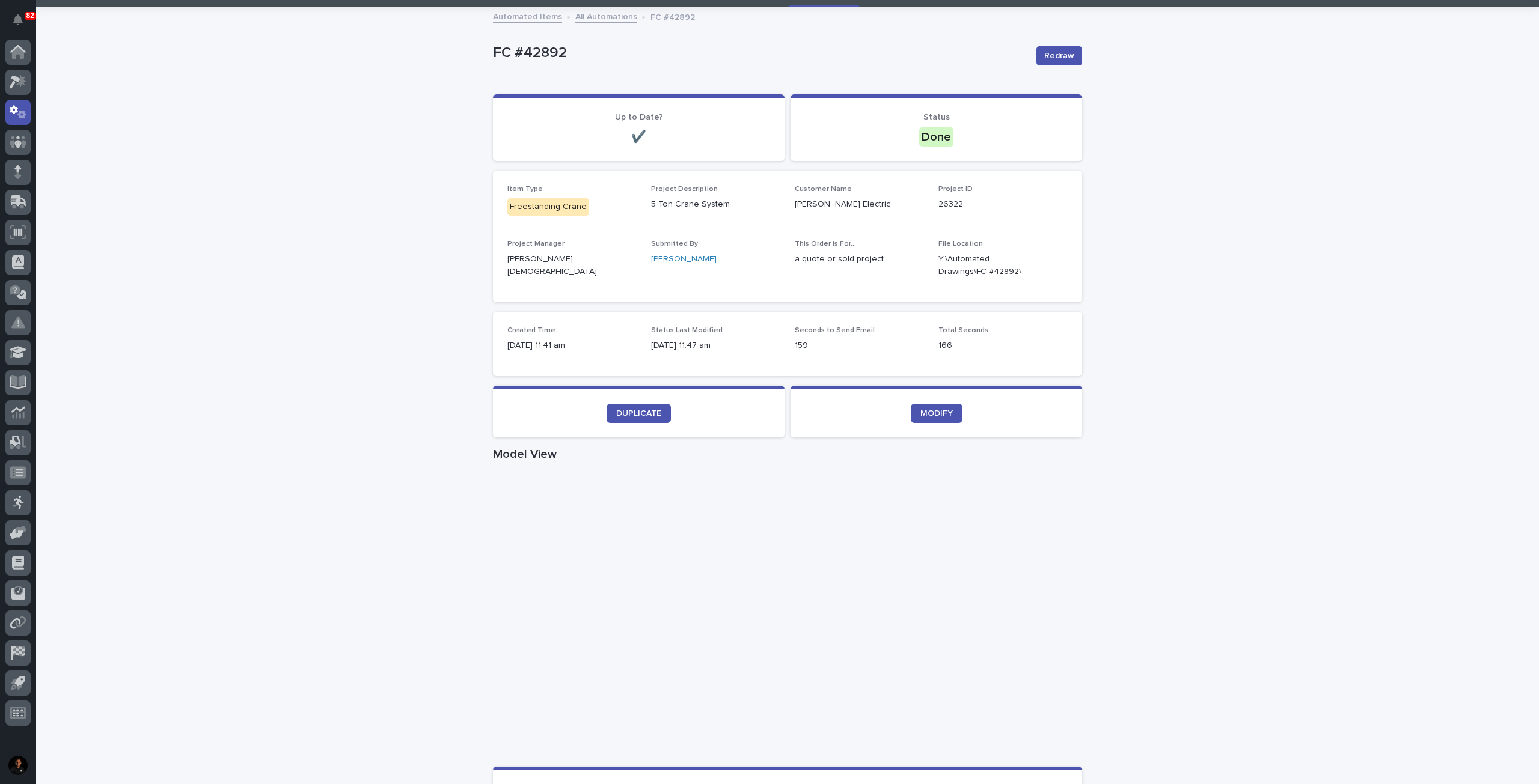
click at [1281, 331] on div "Loading... Saving… Loading... Saving… FC #42892 Redraw FC #42892 Redraw Sorry, …" at bounding box center [788, 636] width 1503 height 1256
